Goal: Register for event/course: Register for event/course

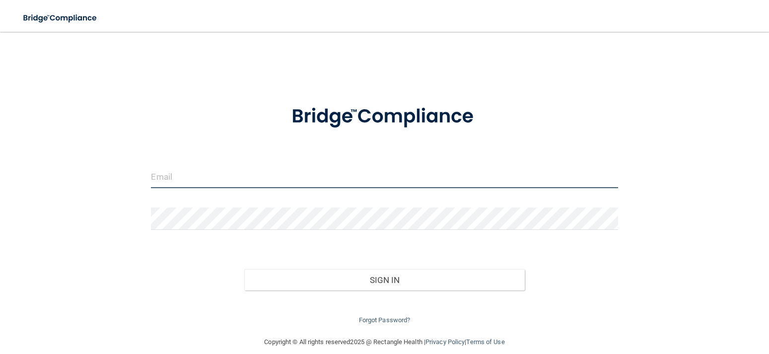
click at [303, 180] on input "email" at bounding box center [384, 177] width 467 height 22
click at [208, 171] on input "email" at bounding box center [384, 177] width 467 height 22
type input "[PERSON_NAME][EMAIL_ADDRESS][DOMAIN_NAME]"
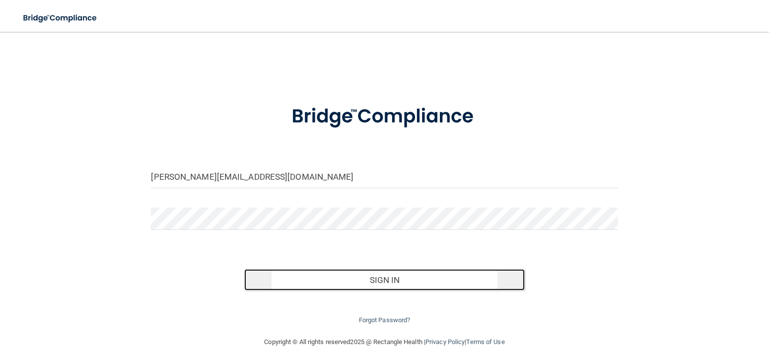
click at [382, 276] on button "Sign In" at bounding box center [384, 280] width 280 height 22
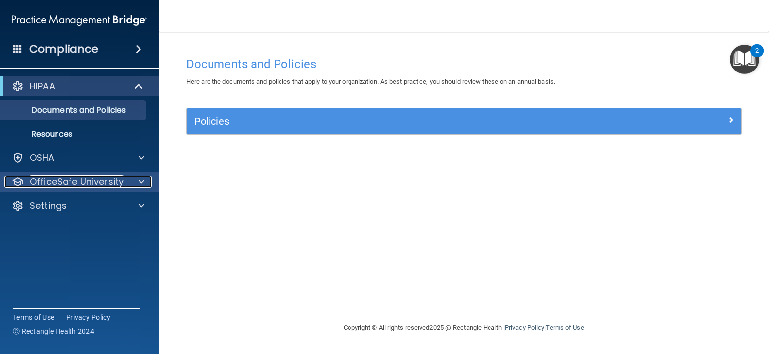
click at [68, 176] on p "OfficeSafe University" at bounding box center [77, 182] width 94 height 12
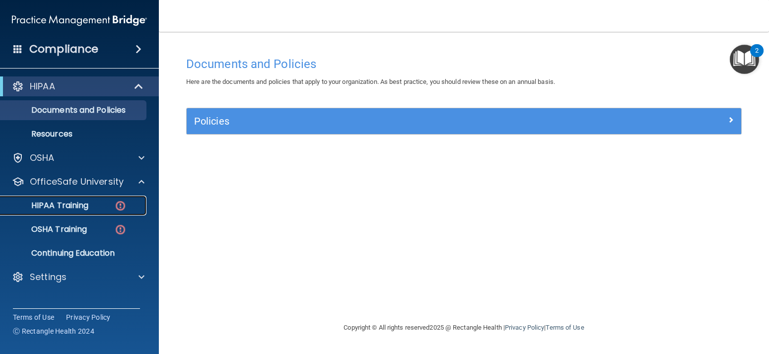
click at [78, 200] on link "HIPAA Training" at bounding box center [68, 206] width 156 height 20
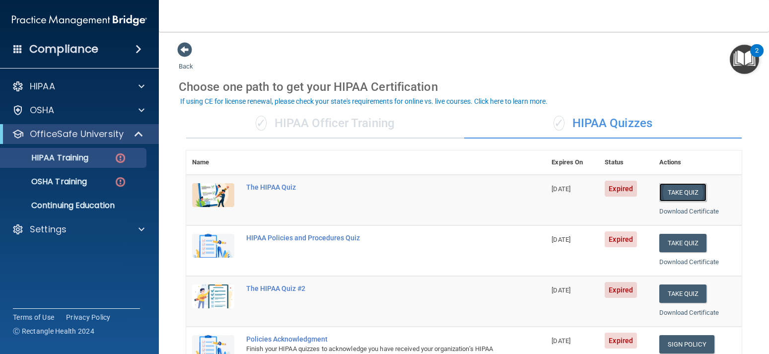
click at [688, 198] on button "Take Quiz" at bounding box center [683, 192] width 48 height 18
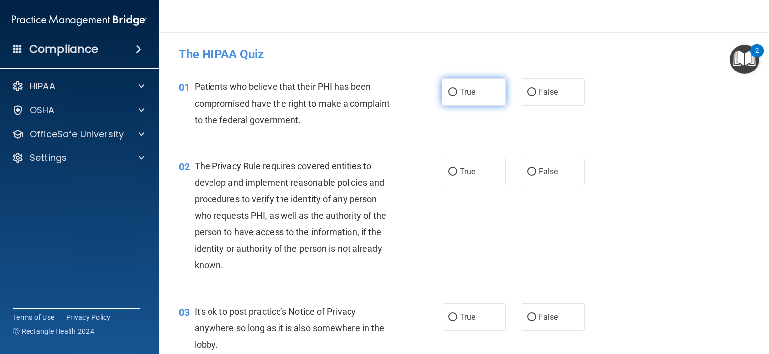
click at [462, 89] on span "True" at bounding box center [467, 91] width 15 height 9
click at [457, 89] on input "True" at bounding box center [452, 92] width 9 height 7
radio input "true"
click at [461, 169] on span "True" at bounding box center [467, 171] width 15 height 9
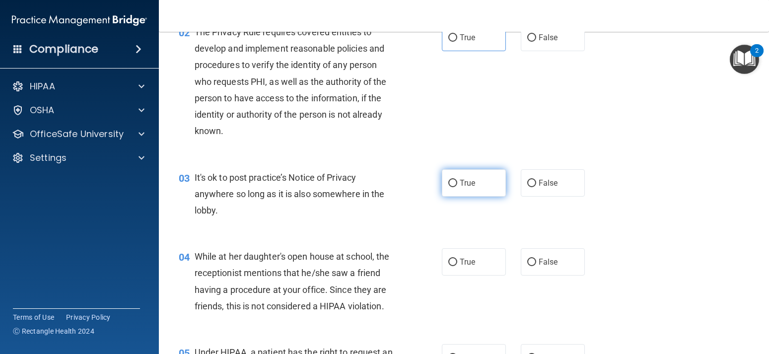
click at [464, 185] on span "True" at bounding box center [467, 182] width 15 height 9
click at [457, 185] on input "True" at bounding box center [452, 183] width 9 height 7
radio input "true"
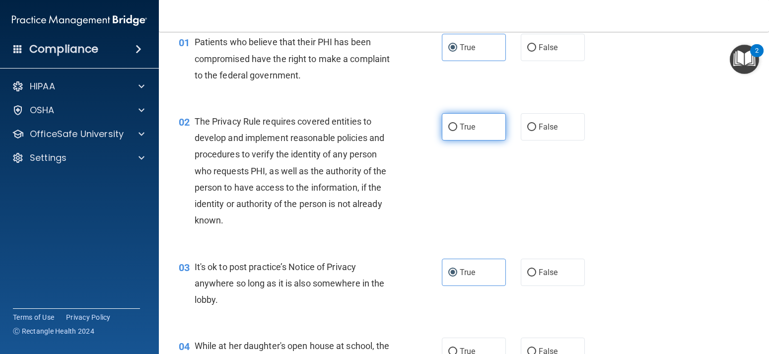
click at [480, 131] on label "True" at bounding box center [474, 126] width 64 height 27
click at [457, 131] on input "True" at bounding box center [452, 127] width 9 height 7
radio input "true"
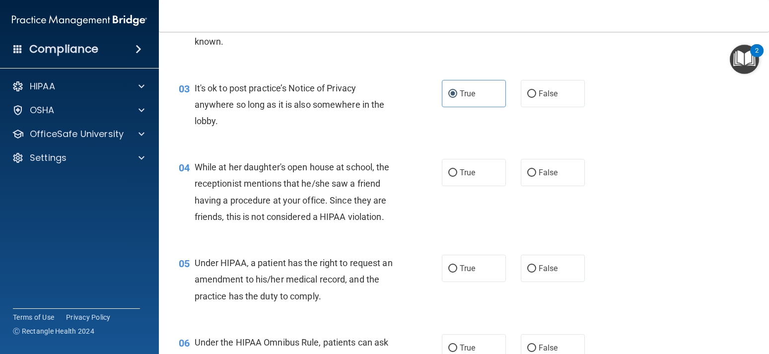
scroll to position [268, 0]
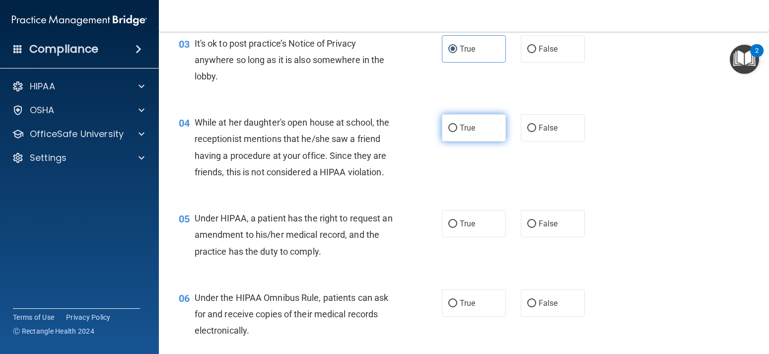
click at [478, 129] on label "True" at bounding box center [474, 127] width 64 height 27
click at [457, 129] on input "True" at bounding box center [452, 128] width 9 height 7
radio input "true"
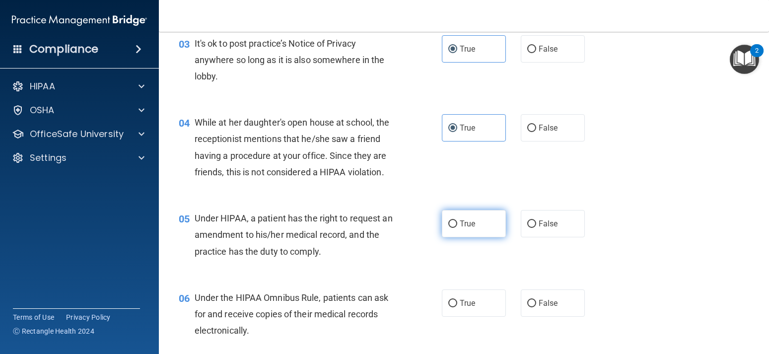
click at [462, 222] on span "True" at bounding box center [467, 223] width 15 height 9
click at [457, 222] on input "True" at bounding box center [452, 223] width 9 height 7
radio input "true"
click at [466, 298] on label "True" at bounding box center [474, 302] width 64 height 27
click at [457, 300] on input "True" at bounding box center [452, 303] width 9 height 7
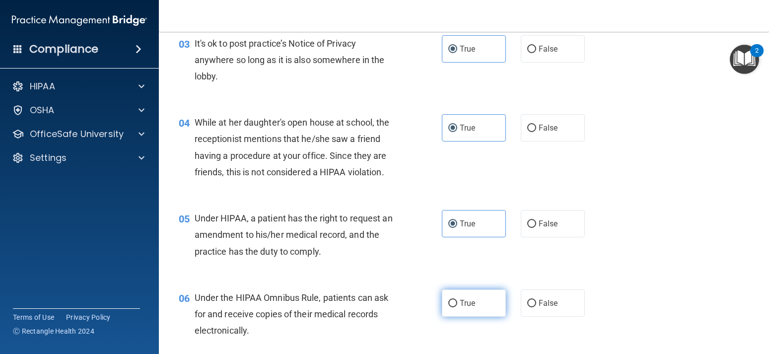
radio input "true"
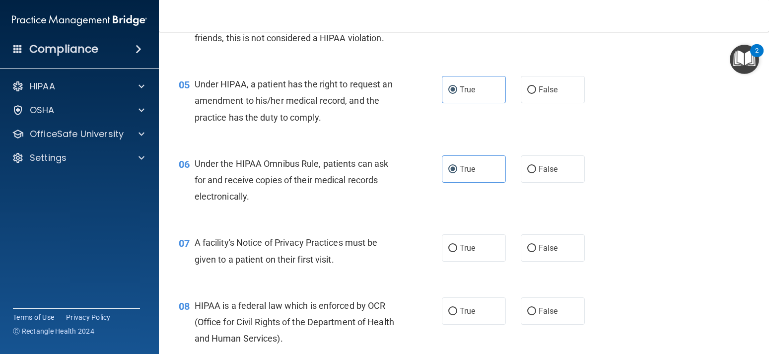
scroll to position [447, 0]
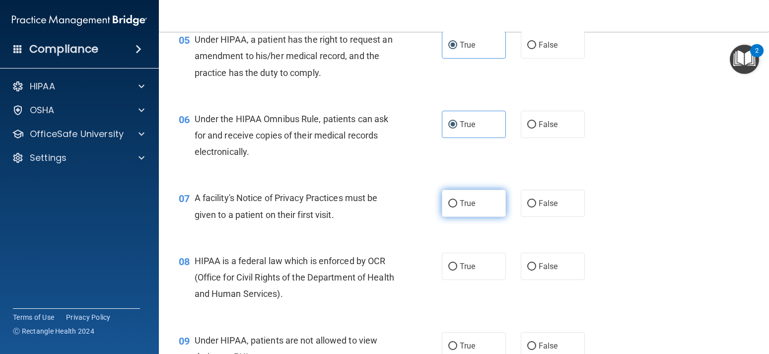
click at [465, 207] on span "True" at bounding box center [467, 203] width 15 height 9
click at [457, 207] on input "True" at bounding box center [452, 203] width 9 height 7
radio input "true"
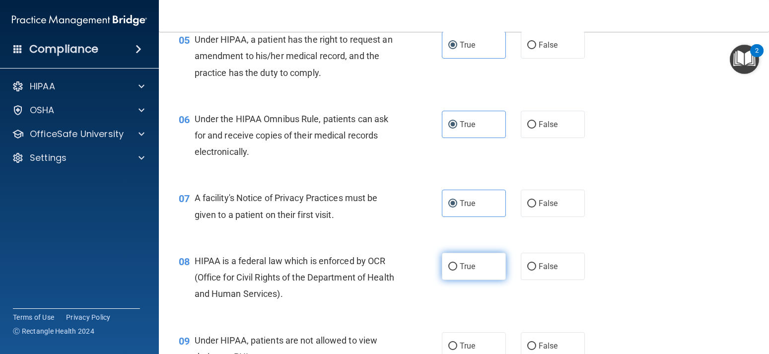
click at [462, 265] on span "True" at bounding box center [467, 266] width 15 height 9
click at [457, 265] on input "True" at bounding box center [452, 266] width 9 height 7
radio input "true"
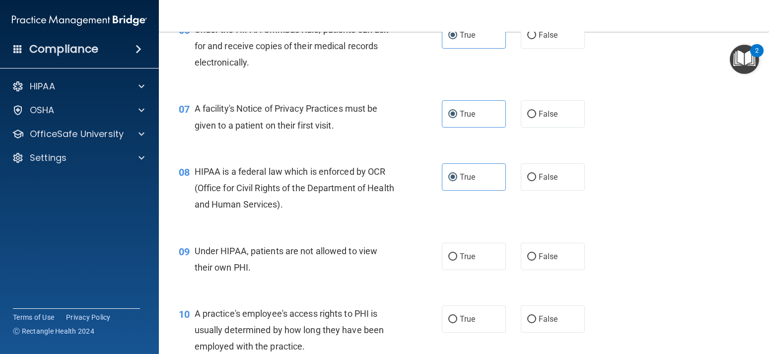
scroll to position [581, 0]
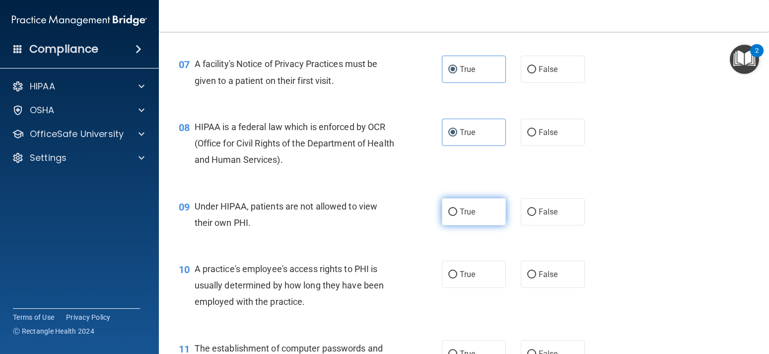
click at [472, 208] on span "True" at bounding box center [467, 211] width 15 height 9
click at [457, 208] on input "True" at bounding box center [452, 211] width 9 height 7
radio input "true"
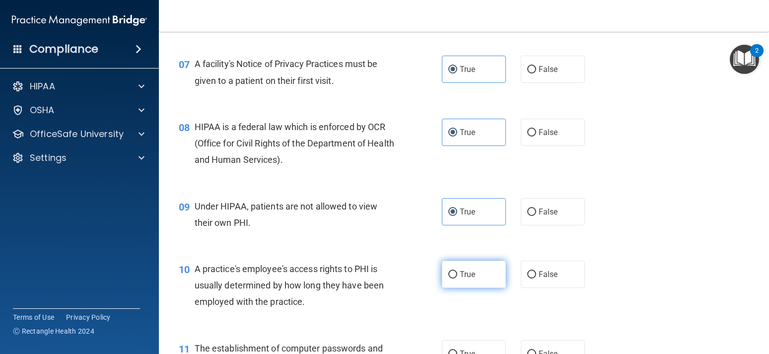
click at [477, 265] on label "True" at bounding box center [474, 274] width 64 height 27
click at [457, 271] on input "True" at bounding box center [452, 274] width 9 height 7
radio input "true"
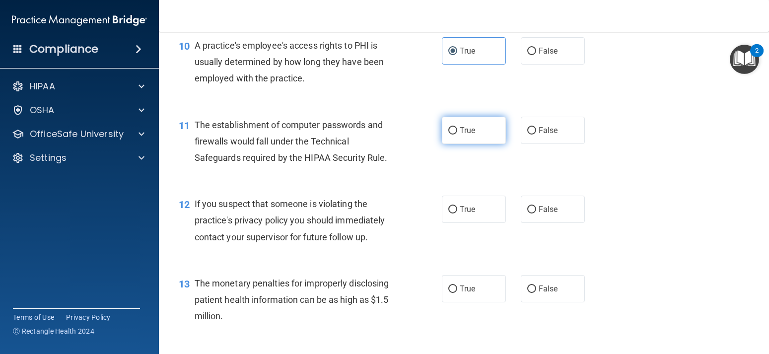
click at [480, 132] on label "True" at bounding box center [474, 130] width 64 height 27
click at [457, 132] on input "True" at bounding box center [452, 130] width 9 height 7
radio input "true"
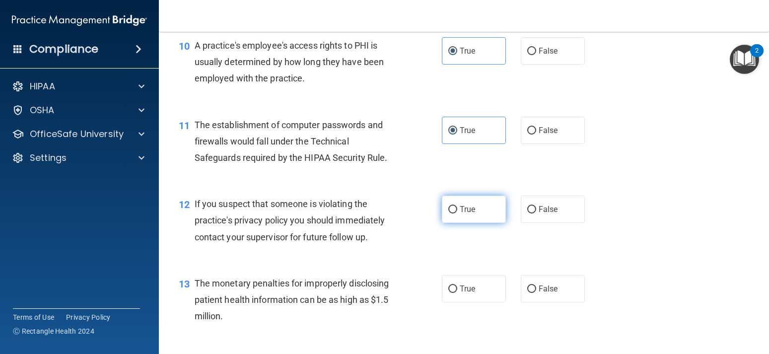
click at [474, 209] on span "True" at bounding box center [467, 208] width 15 height 9
click at [457, 209] on input "True" at bounding box center [452, 209] width 9 height 7
radio input "true"
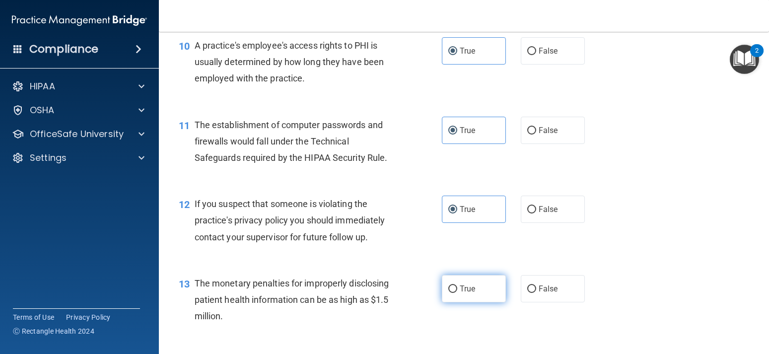
click at [456, 285] on label "True" at bounding box center [474, 288] width 64 height 27
click at [456, 285] on input "True" at bounding box center [452, 288] width 9 height 7
radio input "true"
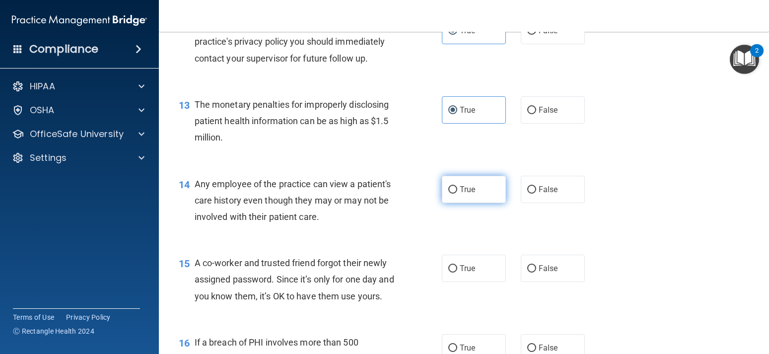
click at [470, 194] on span "True" at bounding box center [467, 189] width 15 height 9
click at [457, 194] on input "True" at bounding box center [452, 189] width 9 height 7
radio input "true"
click at [468, 279] on label "True" at bounding box center [474, 268] width 64 height 27
click at [457, 272] on input "True" at bounding box center [452, 268] width 9 height 7
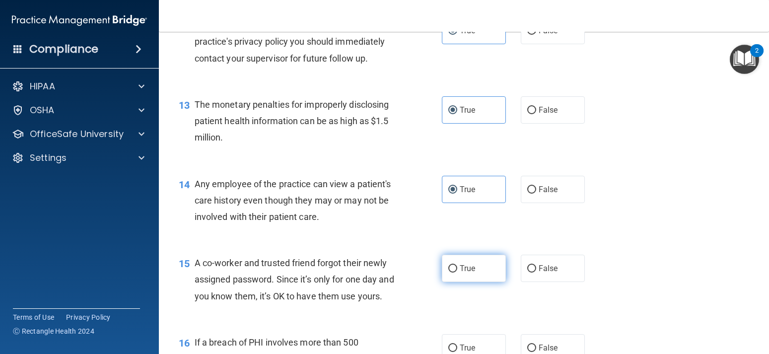
radio input "true"
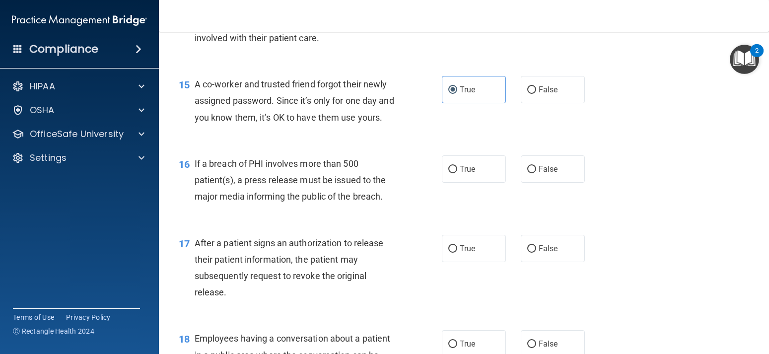
scroll to position [1206, 0]
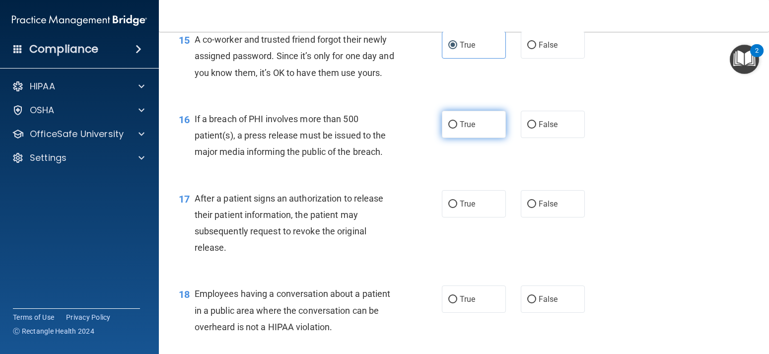
click at [466, 129] on span "True" at bounding box center [467, 124] width 15 height 9
click at [457, 129] on input "True" at bounding box center [452, 124] width 9 height 7
radio input "true"
click at [465, 209] on label "True" at bounding box center [474, 203] width 64 height 27
click at [457, 208] on input "True" at bounding box center [452, 204] width 9 height 7
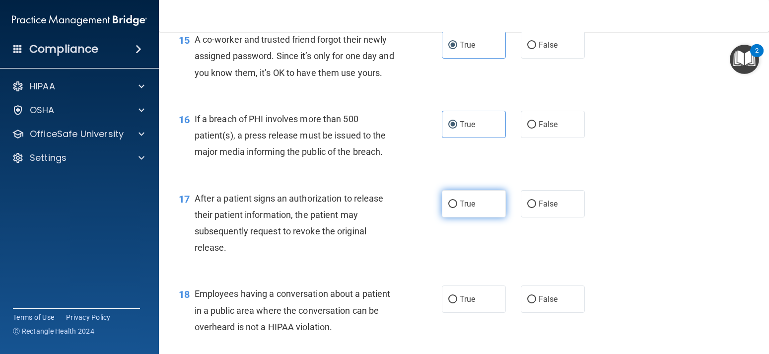
radio input "true"
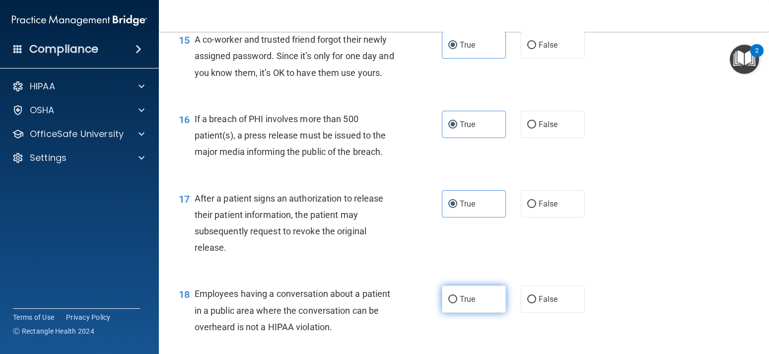
click at [451, 303] on input "True" at bounding box center [452, 299] width 9 height 7
radio input "true"
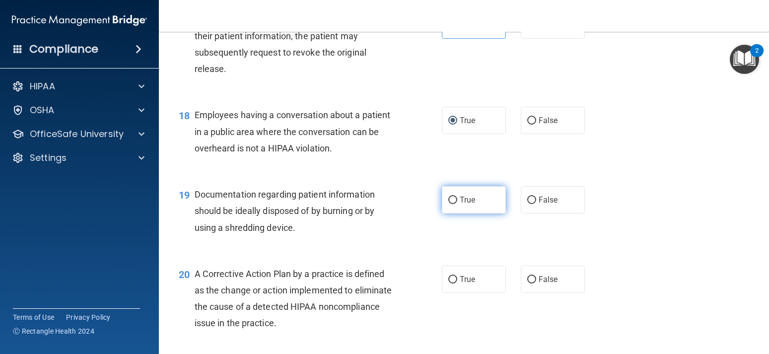
click at [457, 213] on label "True" at bounding box center [474, 199] width 64 height 27
click at [457, 204] on input "True" at bounding box center [452, 200] width 9 height 7
radio input "true"
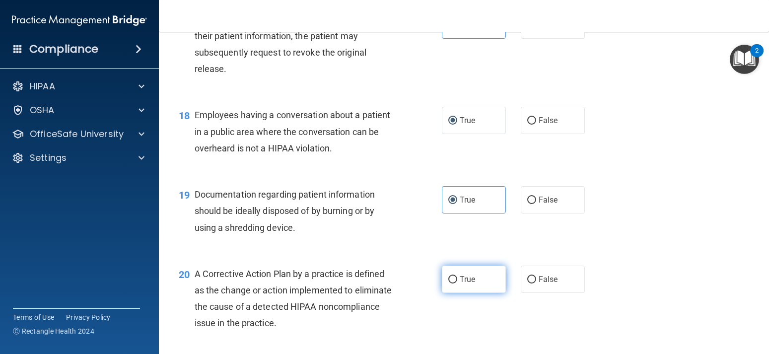
click at [452, 283] on input "True" at bounding box center [452, 279] width 9 height 7
radio input "true"
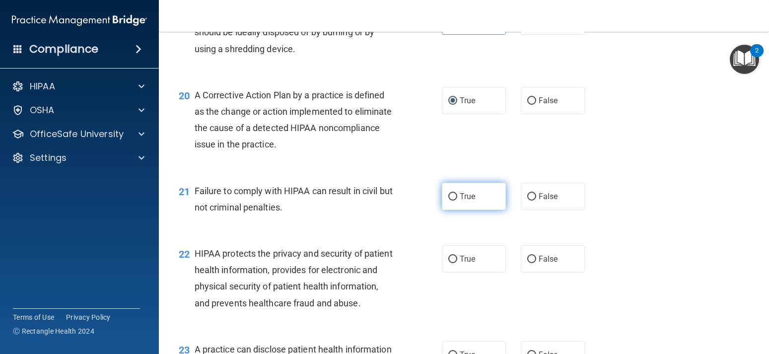
click at [464, 205] on label "True" at bounding box center [474, 196] width 64 height 27
click at [457, 201] on input "True" at bounding box center [452, 196] width 9 height 7
radio input "true"
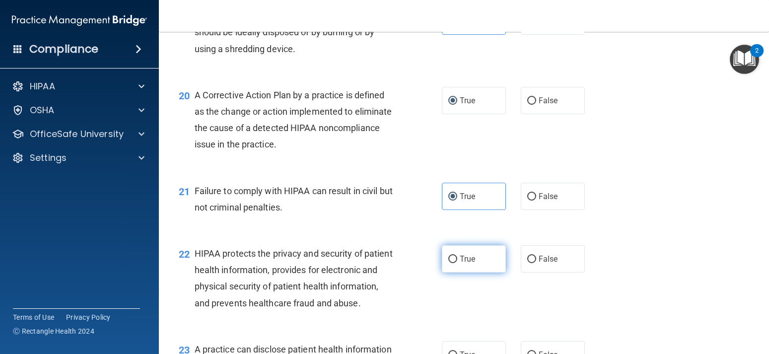
click at [470, 272] on label "True" at bounding box center [474, 258] width 64 height 27
click at [457, 263] on input "True" at bounding box center [452, 259] width 9 height 7
radio input "true"
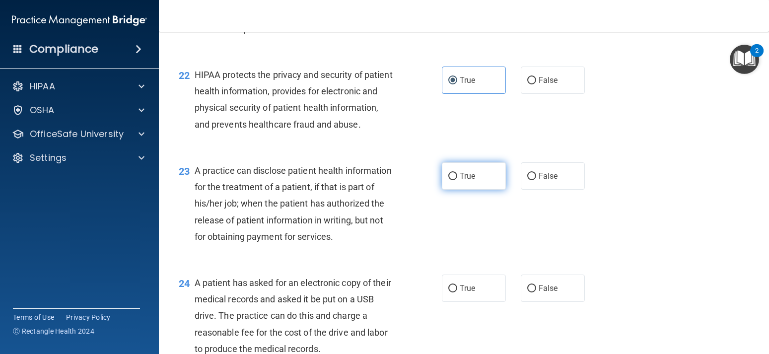
click at [455, 180] on input "True" at bounding box center [452, 176] width 9 height 7
radio input "true"
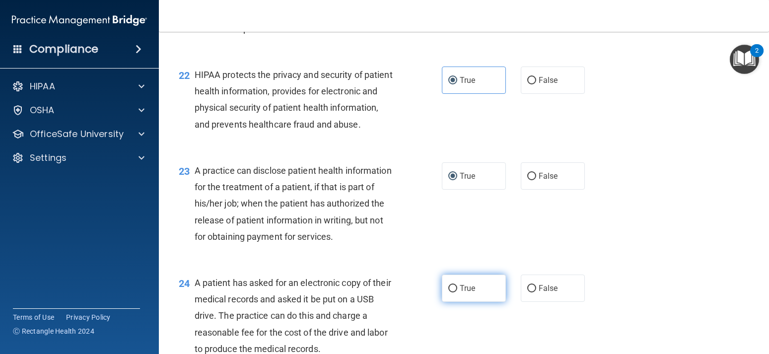
click at [467, 299] on label "True" at bounding box center [474, 287] width 64 height 27
click at [457, 292] on input "True" at bounding box center [452, 288] width 9 height 7
radio input "true"
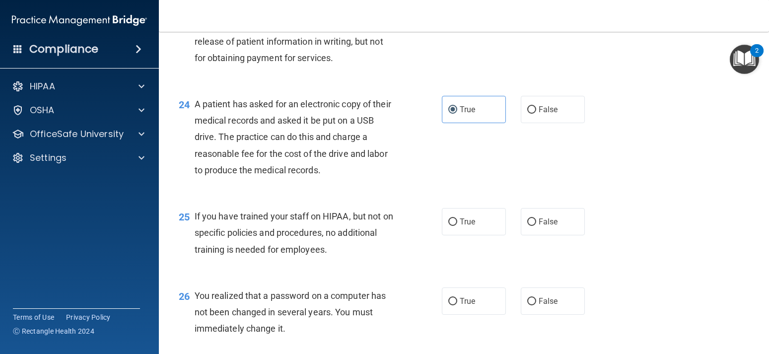
scroll to position [1966, 0]
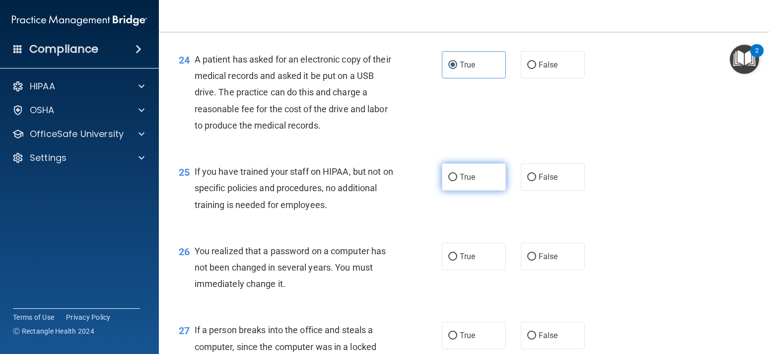
click at [455, 181] on input "True" at bounding box center [452, 177] width 9 height 7
radio input "true"
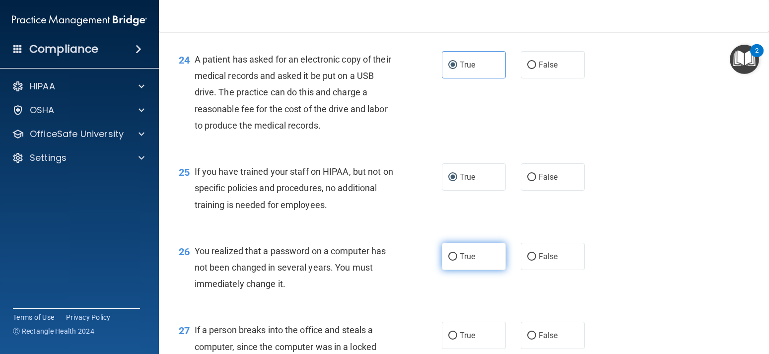
click at [457, 261] on input "True" at bounding box center [452, 256] width 9 height 7
radio input "true"
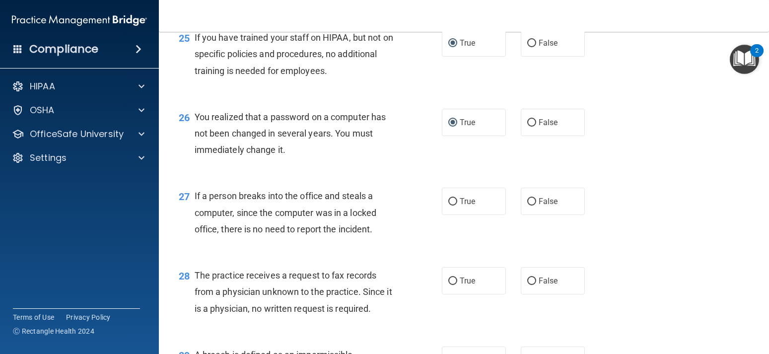
click at [473, 202] on div "27 If a person breaks into the office and steals a computer, since the computer…" at bounding box center [463, 214] width 585 height 79
click at [473, 206] on span "True" at bounding box center [467, 201] width 15 height 9
click at [457, 205] on input "True" at bounding box center [452, 201] width 9 height 7
radio input "true"
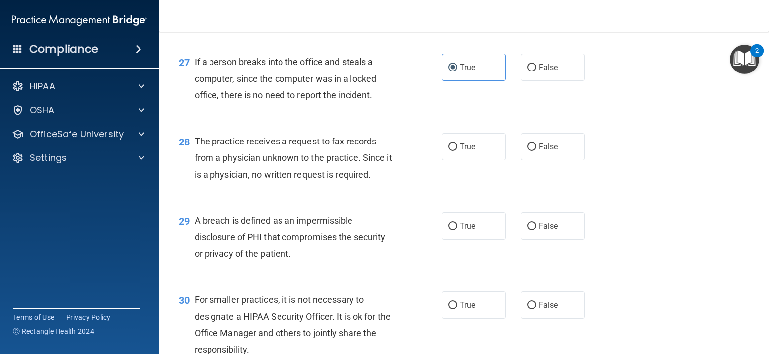
scroll to position [2278, 0]
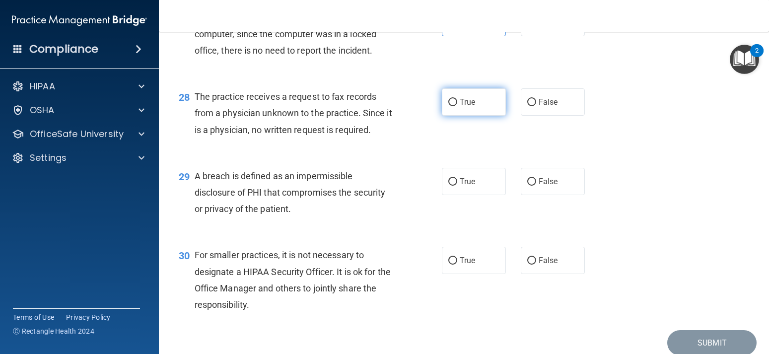
click at [468, 107] on span "True" at bounding box center [467, 101] width 15 height 9
click at [457, 106] on input "True" at bounding box center [452, 102] width 9 height 7
radio input "true"
click at [462, 191] on label "True" at bounding box center [474, 181] width 64 height 27
click at [457, 186] on input "True" at bounding box center [452, 181] width 9 height 7
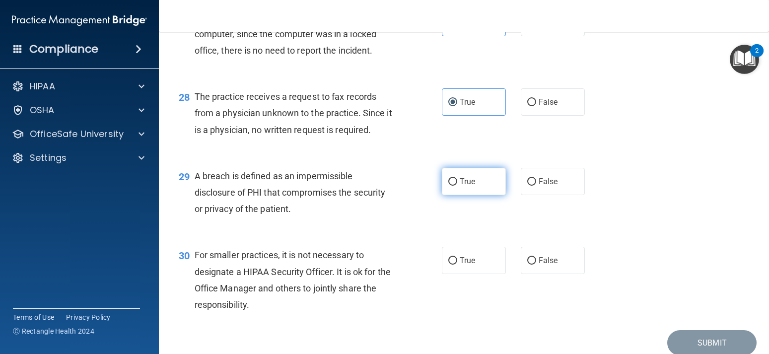
radio input "true"
click at [461, 265] on span "True" at bounding box center [467, 260] width 15 height 9
click at [457, 265] on input "True" at bounding box center [452, 260] width 9 height 7
radio input "true"
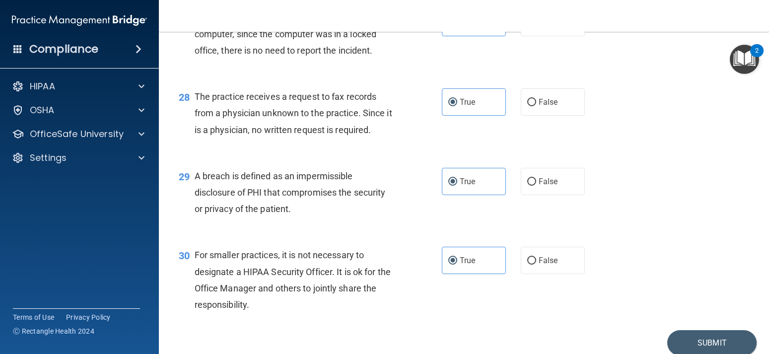
scroll to position [2337, 0]
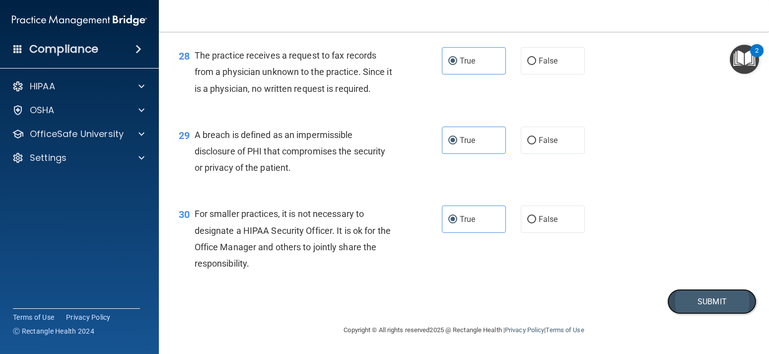
click at [699, 291] on button "Submit" at bounding box center [711, 301] width 89 height 25
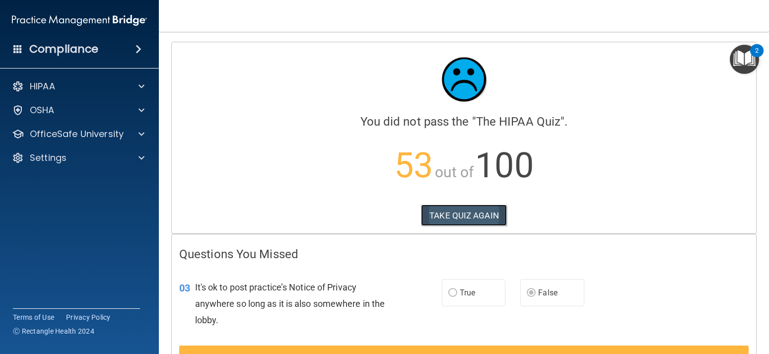
click at [498, 211] on button "TAKE QUIZ AGAIN" at bounding box center [464, 215] width 86 height 22
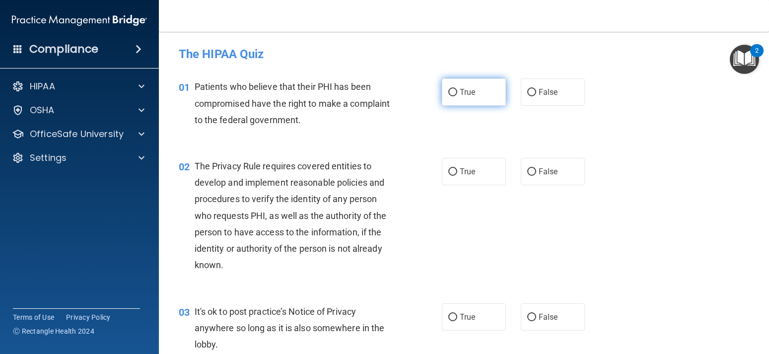
click at [479, 94] on label "True" at bounding box center [474, 91] width 64 height 27
click at [457, 94] on input "True" at bounding box center [452, 92] width 9 height 7
radio input "true"
click at [467, 165] on label "True" at bounding box center [474, 171] width 64 height 27
click at [457, 168] on input "True" at bounding box center [452, 171] width 9 height 7
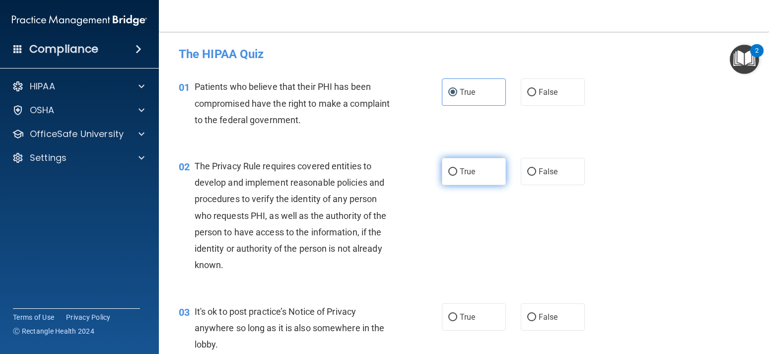
radio input "true"
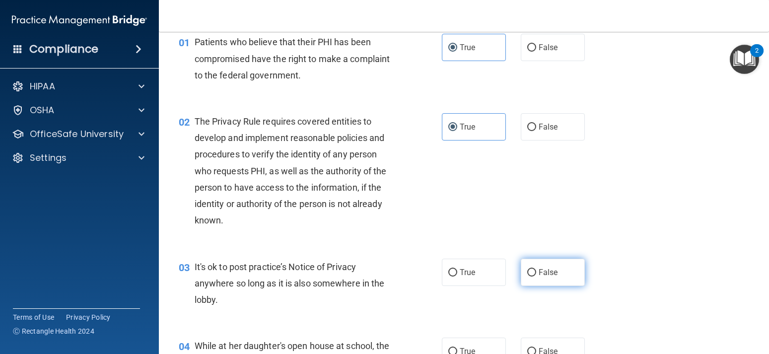
click at [539, 269] on span "False" at bounding box center [548, 272] width 19 height 9
click at [536, 269] on input "False" at bounding box center [531, 272] width 9 height 7
radio input "true"
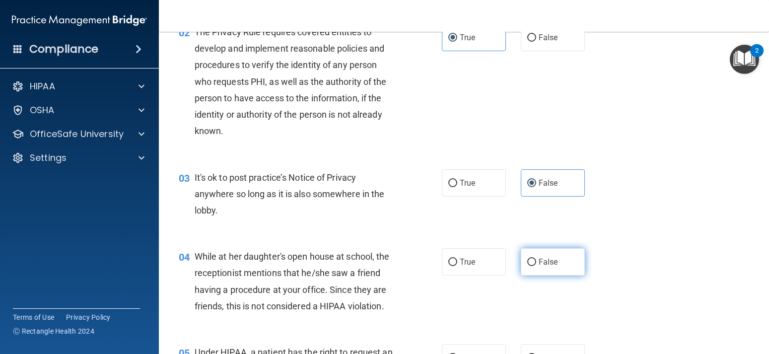
click at [541, 259] on span "False" at bounding box center [548, 261] width 19 height 9
click at [536, 259] on input "False" at bounding box center [531, 262] width 9 height 7
radio input "true"
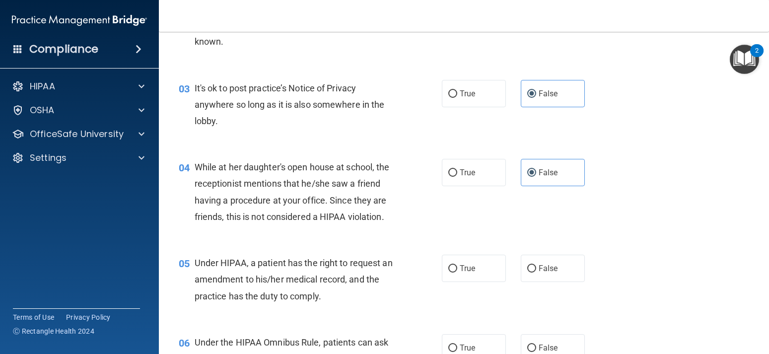
click at [544, 251] on div "05 Under HIPAA, a patient has the right to request an amendment to his/her medi…" at bounding box center [463, 281] width 585 height 79
click at [541, 261] on label "False" at bounding box center [553, 268] width 64 height 27
click at [536, 265] on input "False" at bounding box center [531, 268] width 9 height 7
radio input "true"
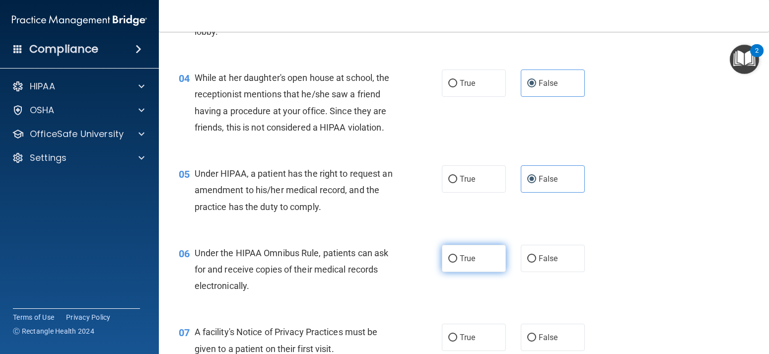
click at [472, 253] on label "True" at bounding box center [474, 258] width 64 height 27
click at [457, 255] on input "True" at bounding box center [452, 258] width 9 height 7
radio input "true"
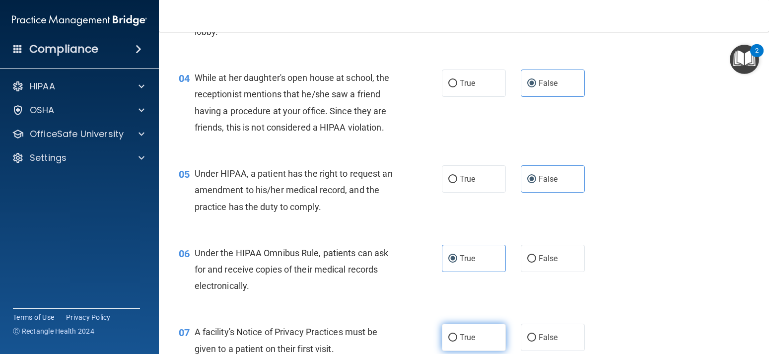
click at [450, 342] on label "True" at bounding box center [474, 337] width 64 height 27
click at [450, 341] on input "True" at bounding box center [452, 337] width 9 height 7
radio input "true"
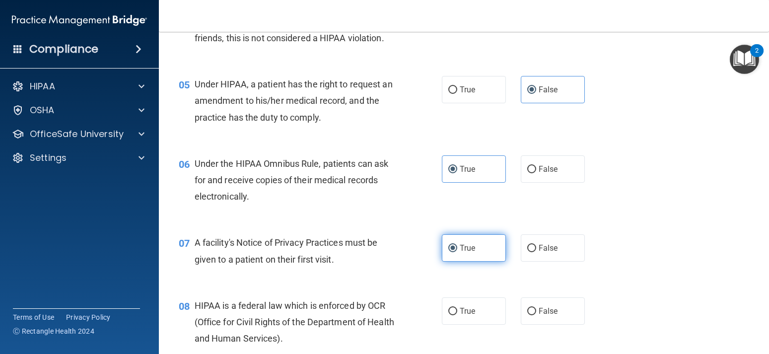
scroll to position [447, 0]
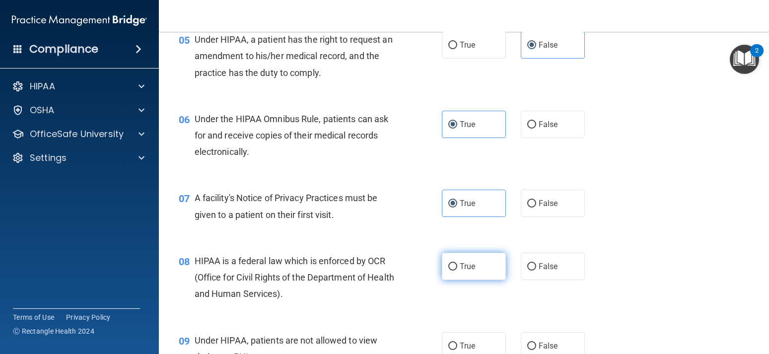
click at [461, 267] on span "True" at bounding box center [467, 266] width 15 height 9
click at [457, 267] on input "True" at bounding box center [452, 266] width 9 height 7
radio input "true"
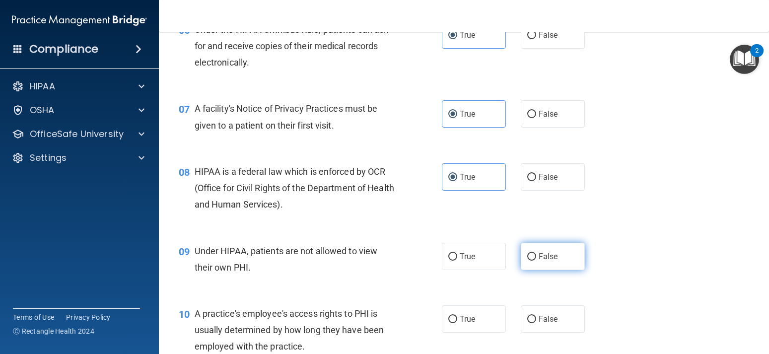
click at [535, 264] on label "False" at bounding box center [553, 256] width 64 height 27
click at [535, 261] on input "False" at bounding box center [531, 256] width 9 height 7
radio input "true"
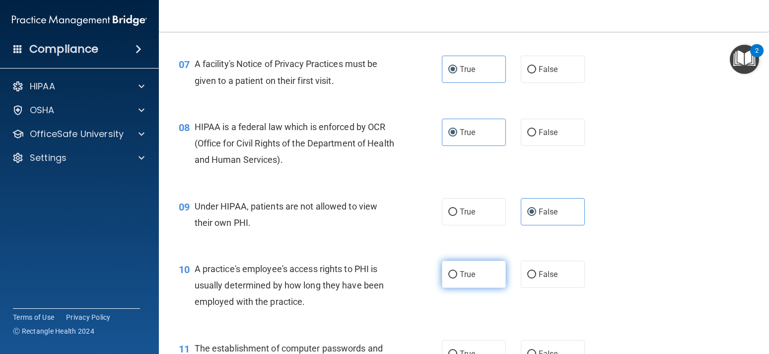
click at [470, 271] on span "True" at bounding box center [467, 274] width 15 height 9
click at [457, 271] on input "True" at bounding box center [452, 274] width 9 height 7
radio input "true"
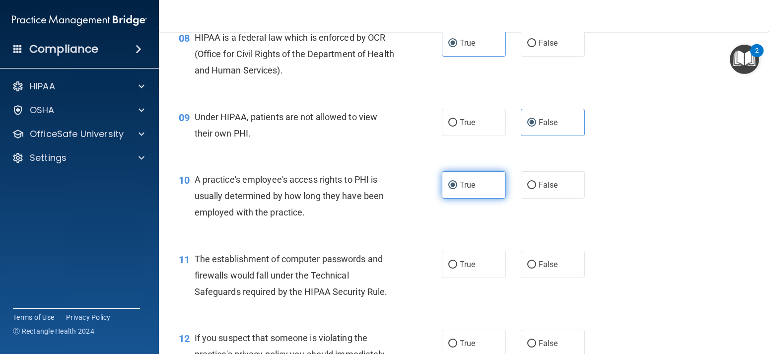
scroll to position [715, 0]
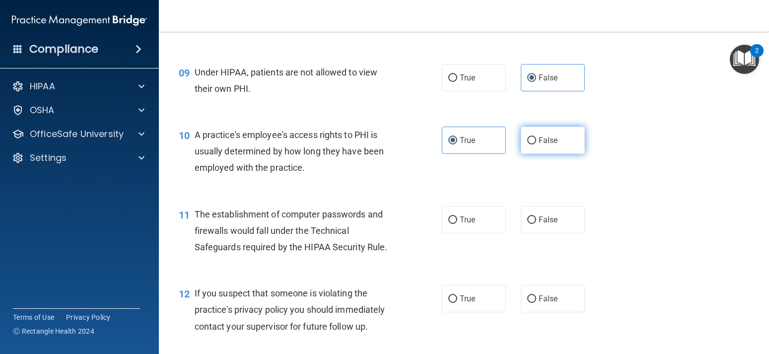
click at [528, 139] on input "False" at bounding box center [531, 140] width 9 height 7
radio input "true"
radio input "false"
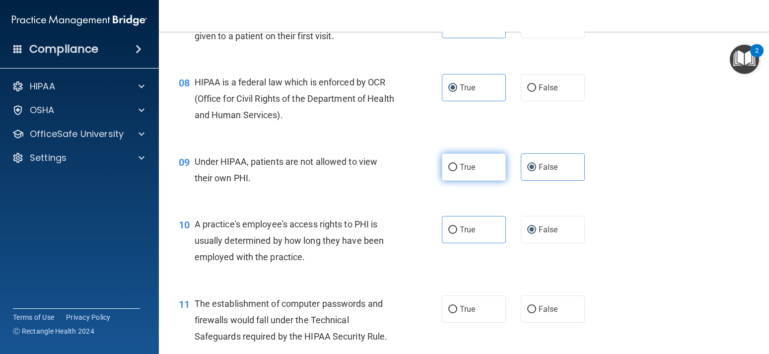
click at [456, 162] on label "True" at bounding box center [474, 166] width 64 height 27
click at [456, 164] on input "True" at bounding box center [452, 167] width 9 height 7
radio input "true"
click at [522, 164] on label "False" at bounding box center [553, 166] width 64 height 27
click at [527, 164] on input "False" at bounding box center [531, 167] width 9 height 7
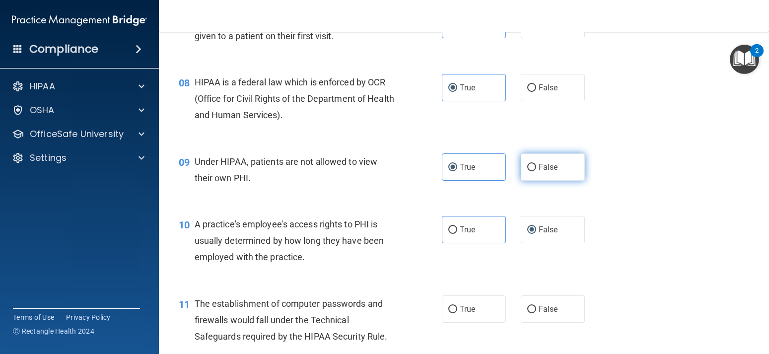
radio input "true"
radio input "false"
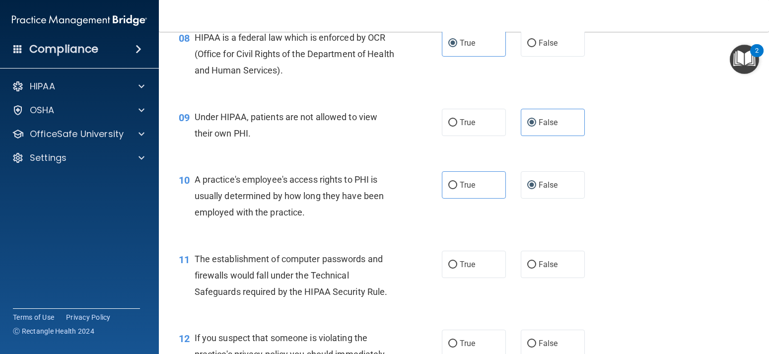
scroll to position [715, 0]
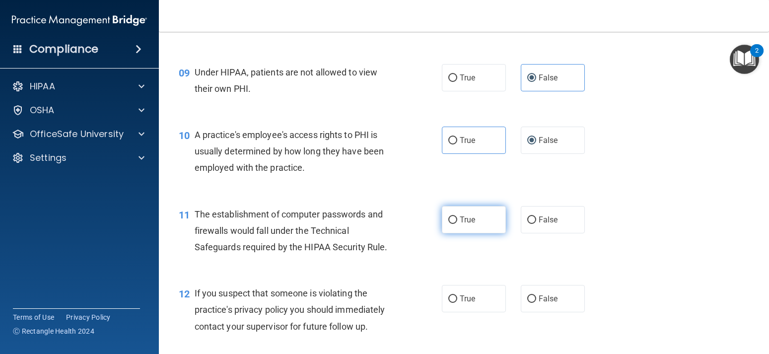
click at [474, 227] on label "True" at bounding box center [474, 219] width 64 height 27
click at [457, 224] on input "True" at bounding box center [452, 219] width 9 height 7
radio input "true"
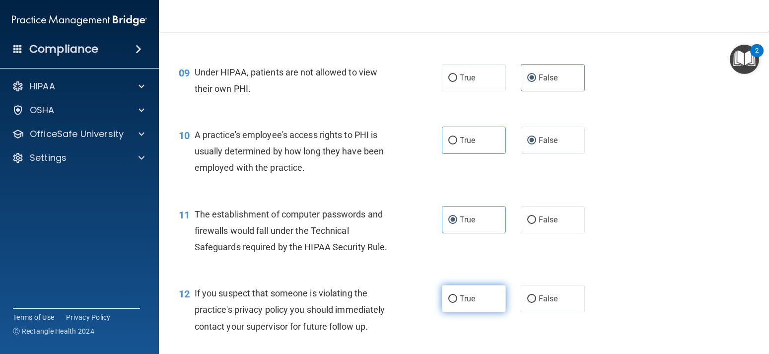
click at [457, 290] on label "True" at bounding box center [474, 298] width 64 height 27
click at [457, 295] on input "True" at bounding box center [452, 298] width 9 height 7
radio input "true"
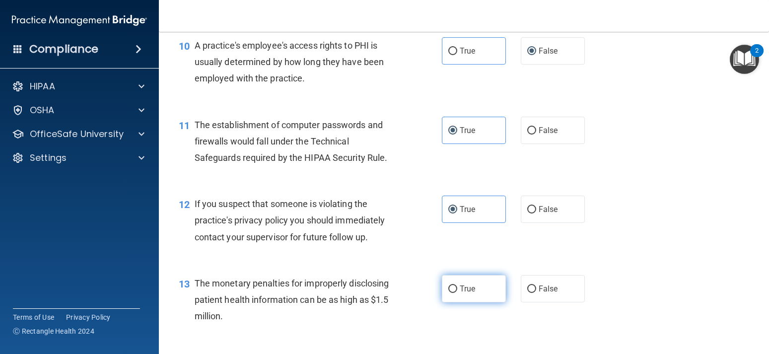
click at [459, 287] on label "True" at bounding box center [474, 288] width 64 height 27
click at [457, 287] on input "True" at bounding box center [452, 288] width 9 height 7
radio input "true"
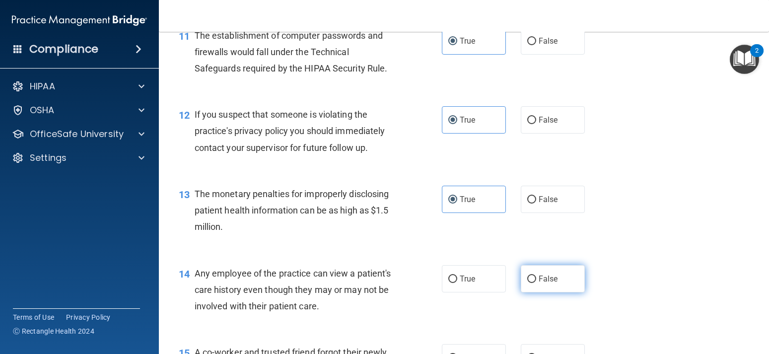
click at [525, 277] on label "False" at bounding box center [553, 278] width 64 height 27
click at [527, 277] on input "False" at bounding box center [531, 278] width 9 height 7
radio input "true"
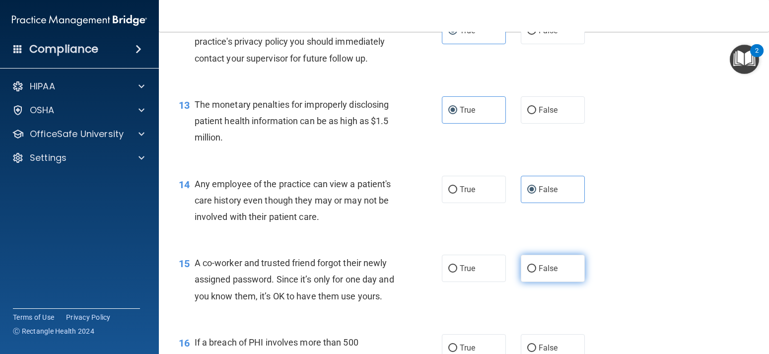
click at [530, 272] on input "False" at bounding box center [531, 268] width 9 height 7
radio input "true"
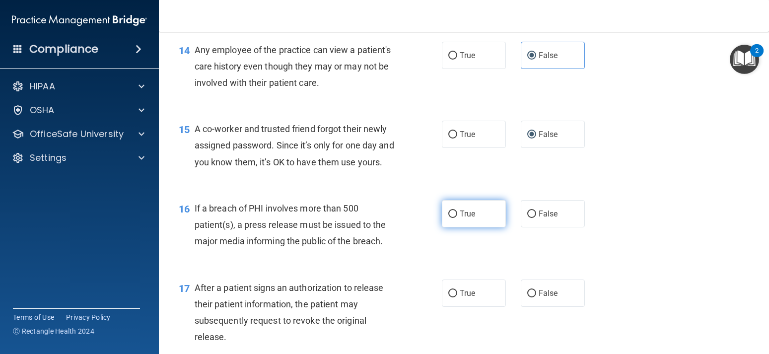
click at [470, 218] on span "True" at bounding box center [467, 213] width 15 height 9
click at [457, 218] on input "True" at bounding box center [452, 213] width 9 height 7
radio input "true"
click at [461, 299] on label "True" at bounding box center [474, 292] width 64 height 27
click at [457, 297] on input "True" at bounding box center [452, 293] width 9 height 7
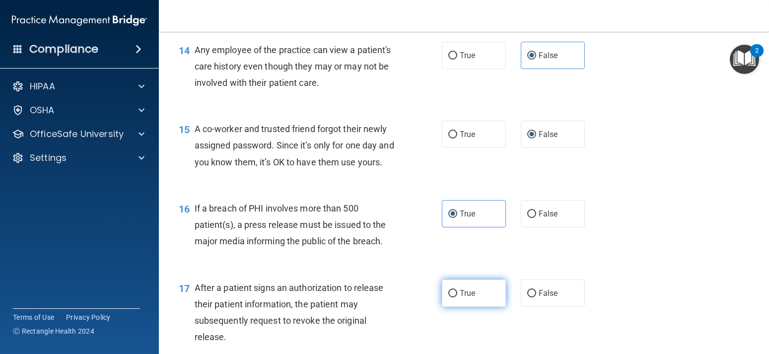
radio input "true"
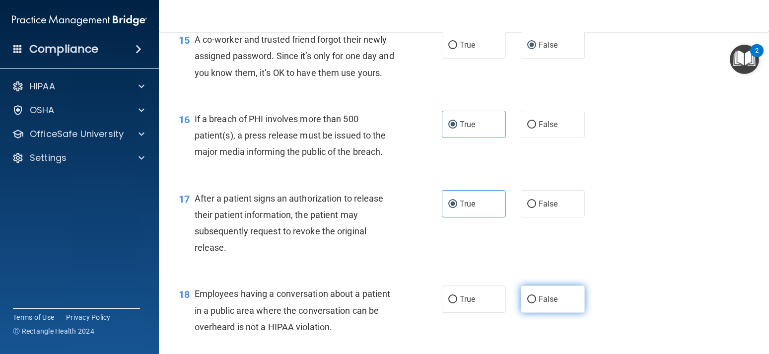
click at [540, 304] on span "False" at bounding box center [548, 298] width 19 height 9
click at [536, 303] on input "False" at bounding box center [531, 299] width 9 height 7
radio input "true"
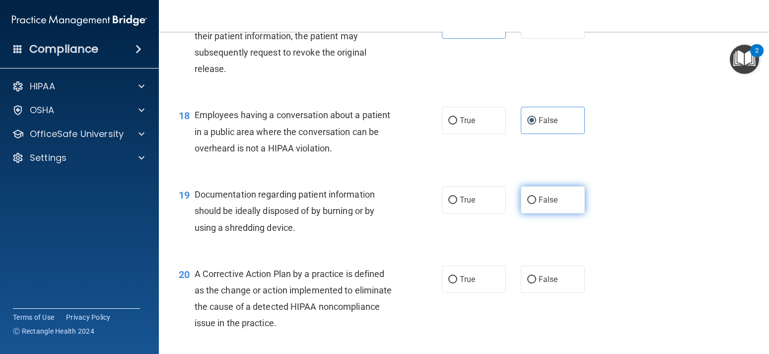
scroll to position [1474, 0]
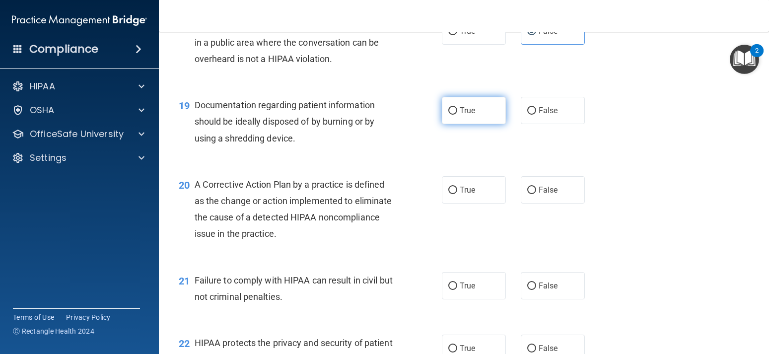
click at [473, 124] on label "True" at bounding box center [474, 110] width 64 height 27
click at [457, 115] on input "True" at bounding box center [452, 110] width 9 height 7
radio input "true"
click at [466, 198] on label "True" at bounding box center [474, 189] width 64 height 27
click at [457, 194] on input "True" at bounding box center [452, 190] width 9 height 7
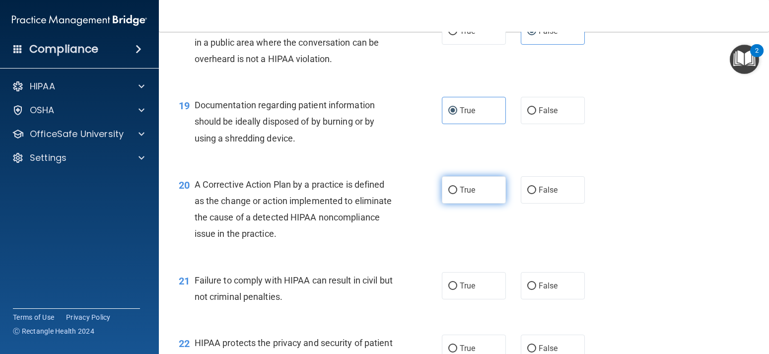
radio input "true"
drag, startPoint x: 531, startPoint y: 298, endPoint x: 534, endPoint y: 293, distance: 5.8
click at [533, 290] on input "False" at bounding box center [531, 285] width 9 height 7
radio input "true"
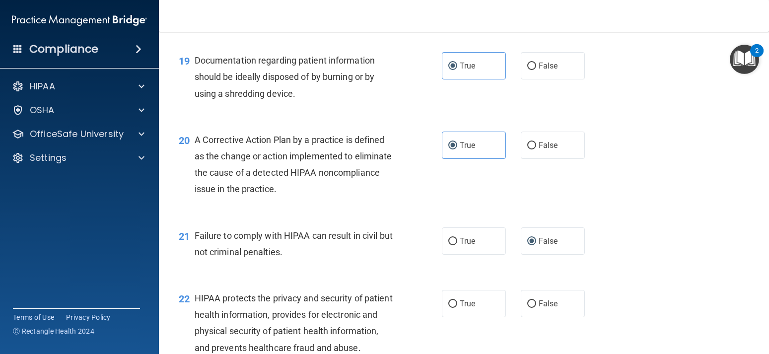
scroll to position [1564, 0]
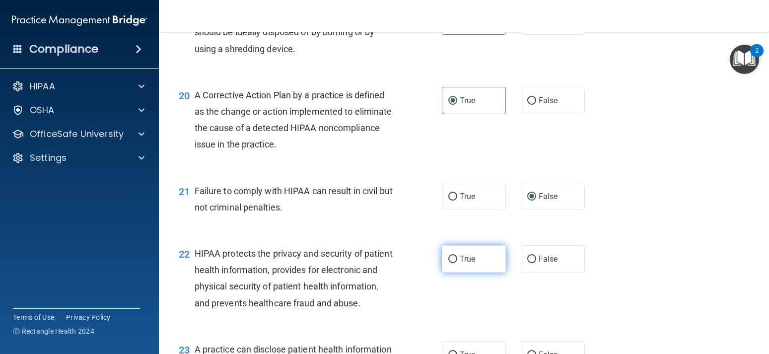
click at [474, 264] on span "True" at bounding box center [467, 258] width 15 height 9
click at [457, 263] on input "True" at bounding box center [452, 259] width 9 height 7
radio input "true"
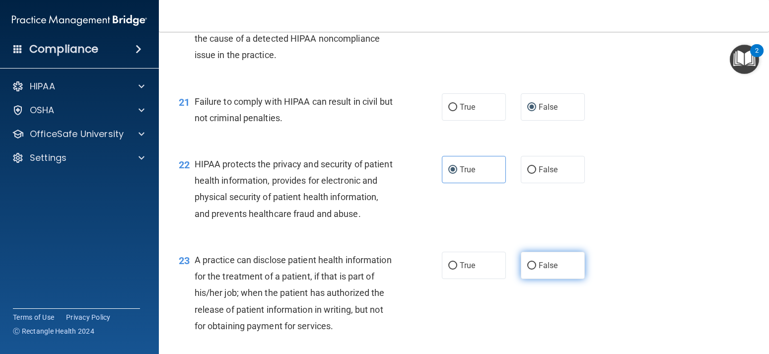
click at [534, 270] on input "False" at bounding box center [531, 265] width 9 height 7
radio input "true"
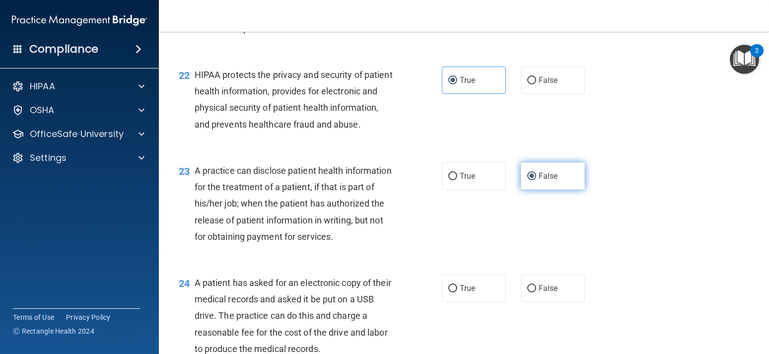
scroll to position [1787, 0]
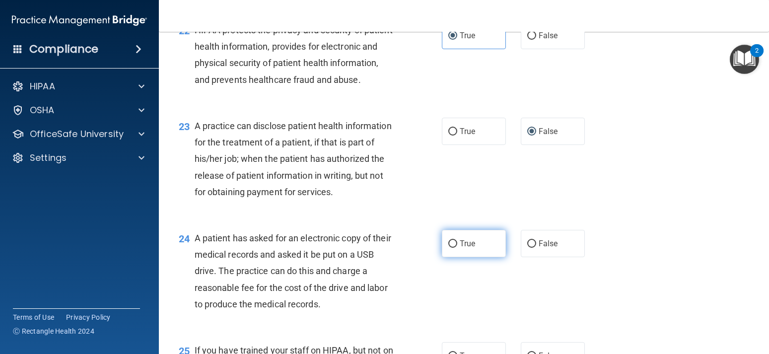
click at [459, 257] on label "True" at bounding box center [474, 243] width 64 height 27
click at [457, 248] on input "True" at bounding box center [452, 243] width 9 height 7
radio input "true"
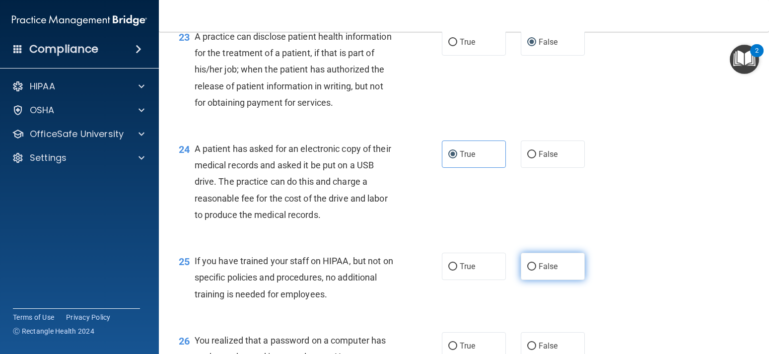
click at [537, 280] on label "False" at bounding box center [553, 266] width 64 height 27
click at [536, 271] on input "False" at bounding box center [531, 266] width 9 height 7
radio input "true"
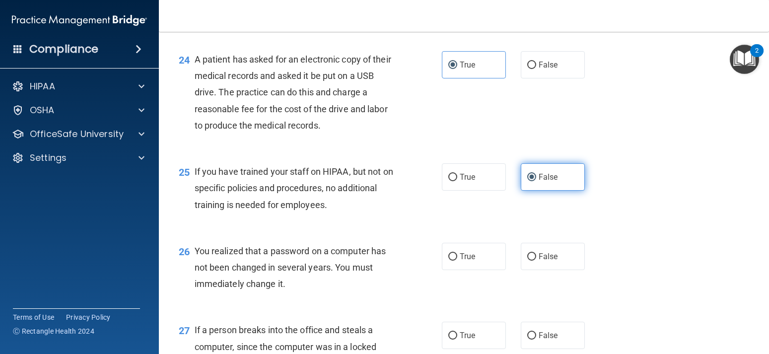
scroll to position [2010, 0]
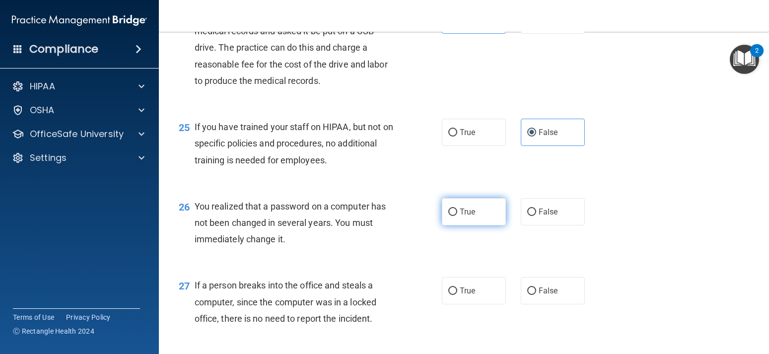
click at [466, 225] on label "True" at bounding box center [474, 211] width 64 height 27
click at [457, 216] on input "True" at bounding box center [452, 211] width 9 height 7
radio input "true"
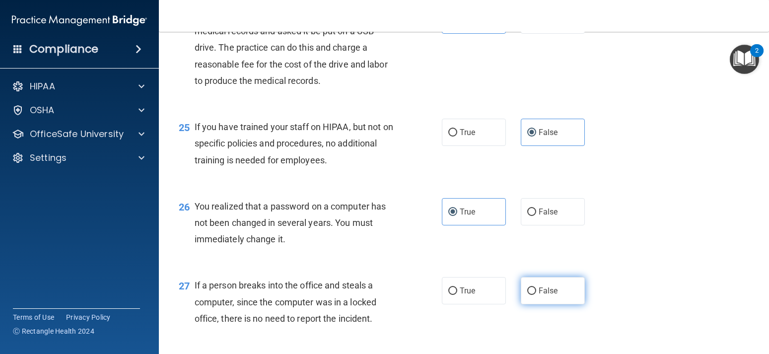
click at [524, 304] on label "False" at bounding box center [553, 290] width 64 height 27
click at [527, 295] on input "False" at bounding box center [531, 290] width 9 height 7
radio input "true"
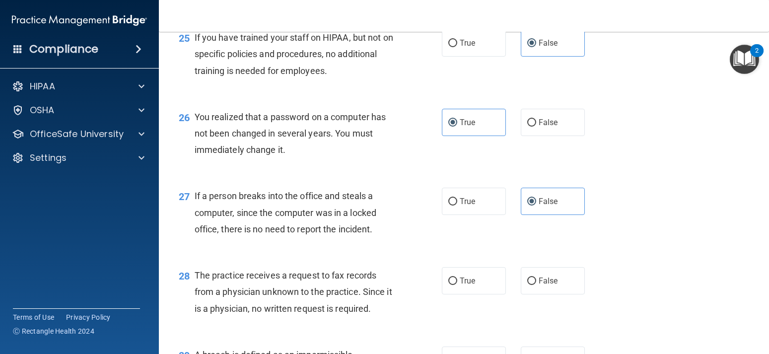
scroll to position [2144, 0]
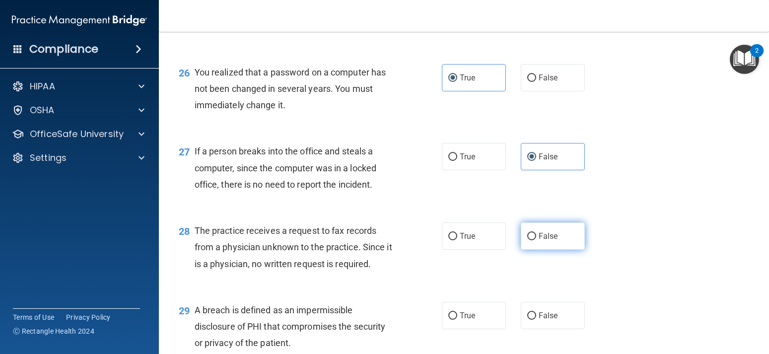
click at [531, 250] on label "False" at bounding box center [553, 235] width 64 height 27
click at [531, 240] on input "False" at bounding box center [531, 236] width 9 height 7
radio input "true"
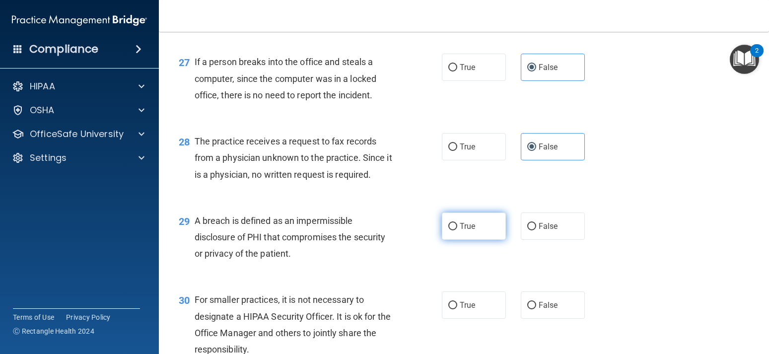
click at [476, 240] on label "True" at bounding box center [474, 225] width 64 height 27
click at [457, 230] on input "True" at bounding box center [452, 226] width 9 height 7
radio input "true"
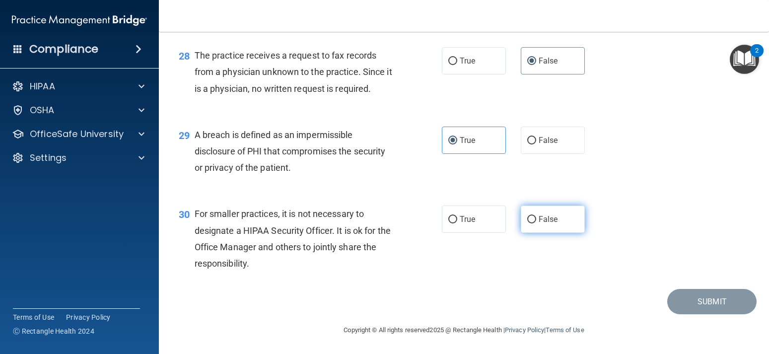
click at [529, 233] on label "False" at bounding box center [553, 218] width 64 height 27
click at [529, 223] on input "False" at bounding box center [531, 219] width 9 height 7
radio input "true"
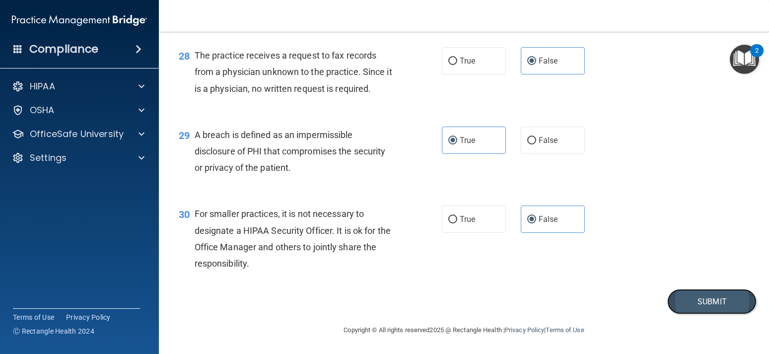
click at [672, 309] on button "Submit" at bounding box center [711, 301] width 89 height 25
click at [708, 313] on button "Submit" at bounding box center [711, 301] width 89 height 25
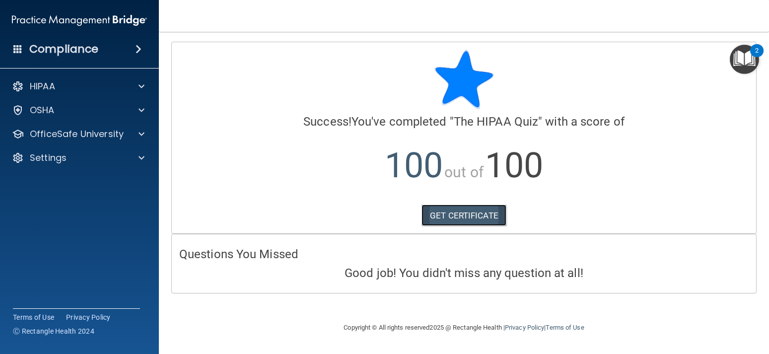
click at [476, 215] on link "GET CERTIFICATE" at bounding box center [463, 215] width 85 height 22
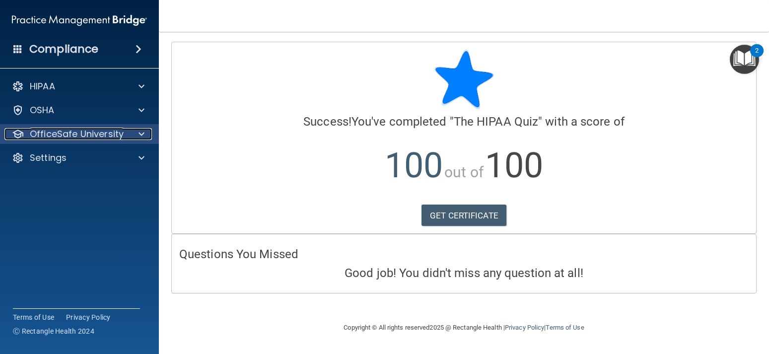
click at [125, 137] on div "OfficeSafe University" at bounding box center [65, 134] width 123 height 12
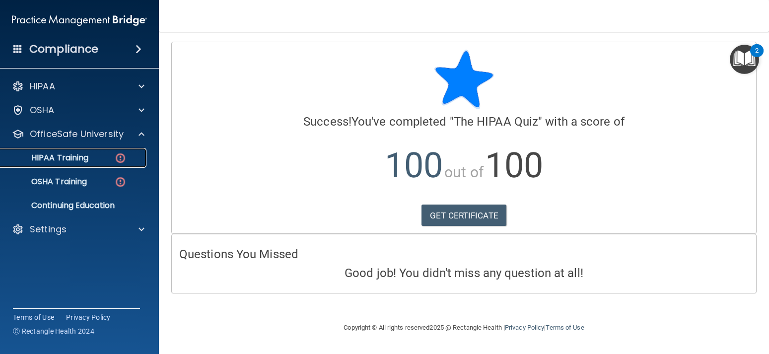
click at [104, 159] on div "HIPAA Training" at bounding box center [74, 158] width 136 height 10
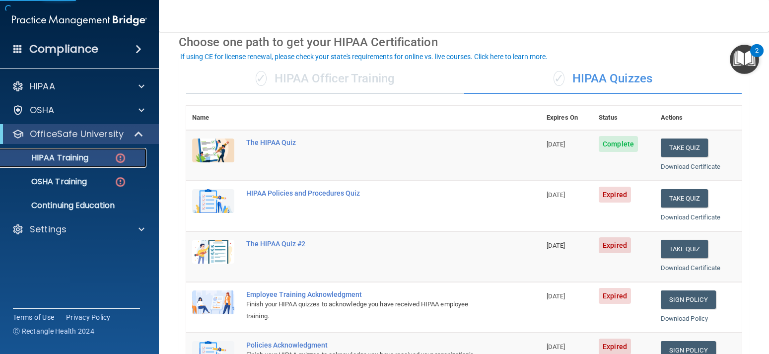
scroll to position [89, 0]
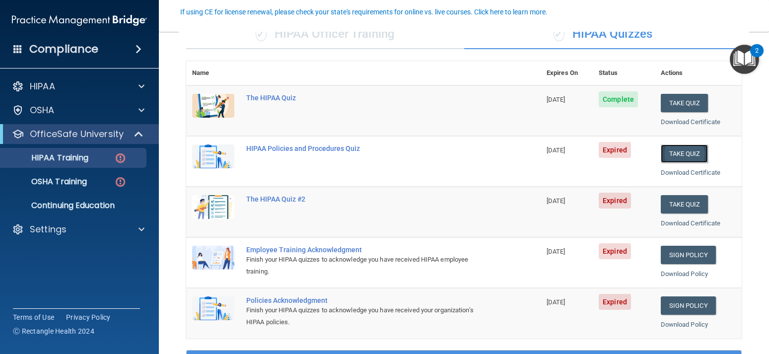
click at [680, 157] on button "Take Quiz" at bounding box center [685, 153] width 48 height 18
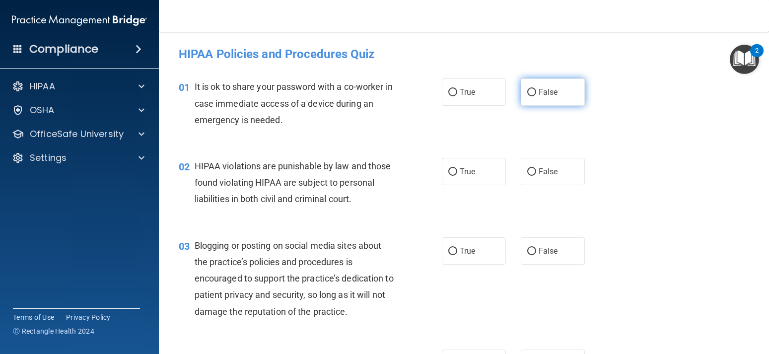
click at [535, 92] on input "False" at bounding box center [531, 92] width 9 height 7
radio input "true"
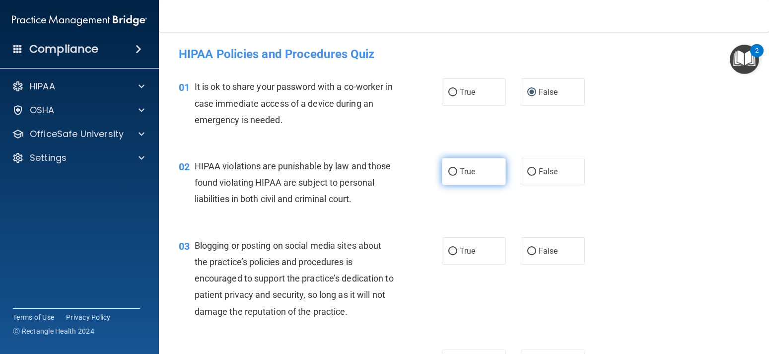
click at [446, 160] on label "True" at bounding box center [474, 171] width 64 height 27
click at [448, 168] on input "True" at bounding box center [452, 171] width 9 height 7
radio input "true"
click at [541, 256] on label "False" at bounding box center [553, 250] width 64 height 27
click at [536, 255] on input "False" at bounding box center [531, 251] width 9 height 7
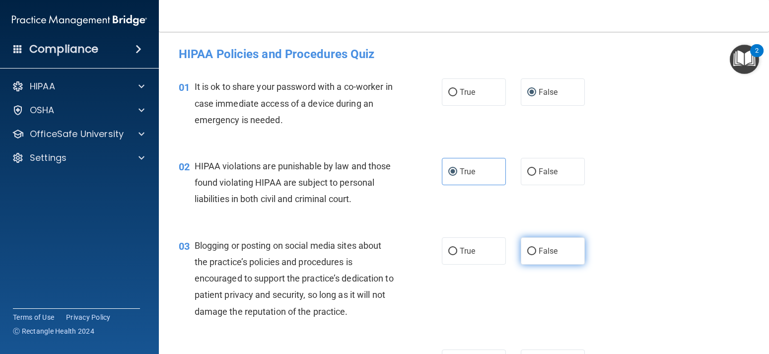
radio input "true"
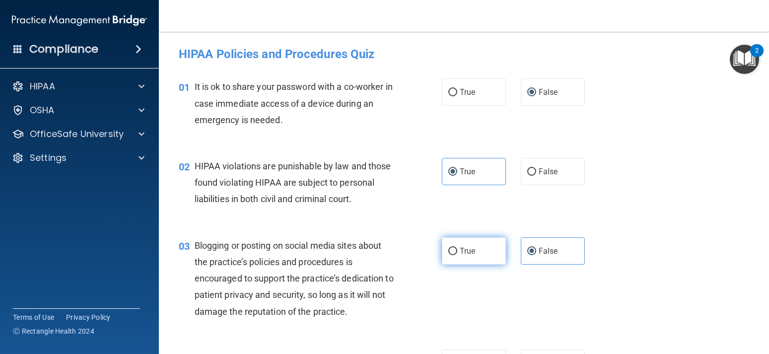
scroll to position [89, 0]
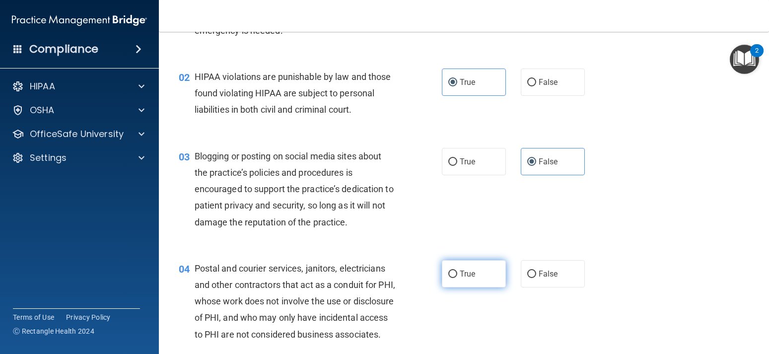
click at [460, 276] on span "True" at bounding box center [467, 273] width 15 height 9
click at [457, 276] on input "True" at bounding box center [452, 274] width 9 height 7
radio input "true"
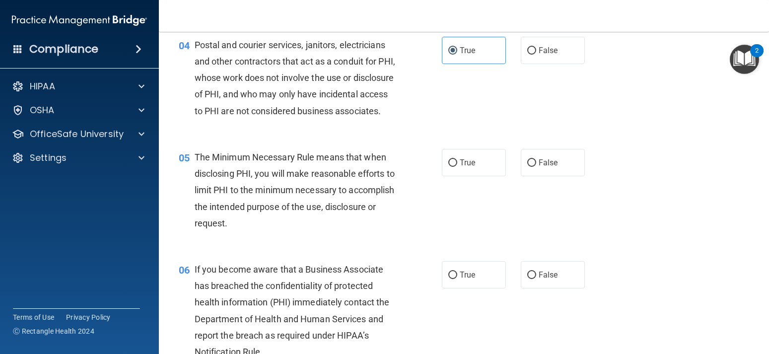
scroll to position [357, 0]
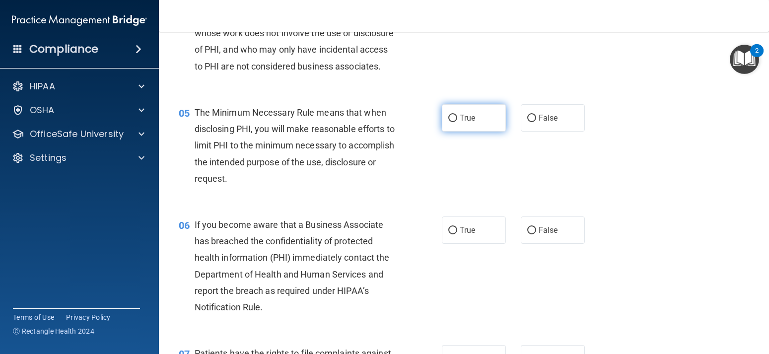
click at [460, 132] on label "True" at bounding box center [474, 117] width 64 height 27
click at [457, 122] on input "True" at bounding box center [452, 118] width 9 height 7
radio input "true"
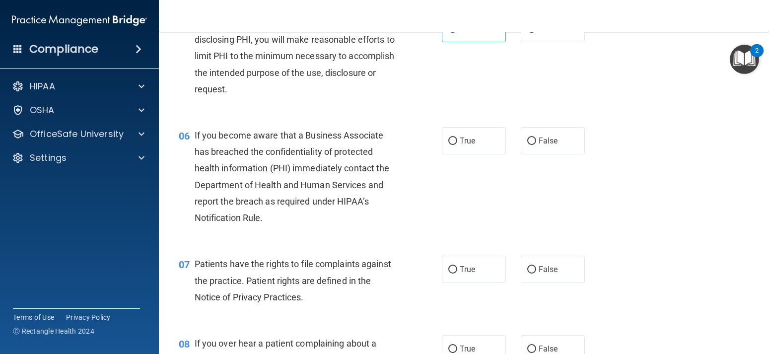
scroll to position [491, 0]
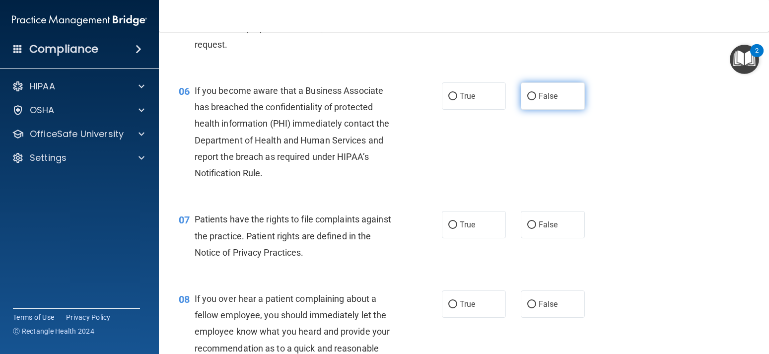
click at [534, 108] on label "False" at bounding box center [553, 95] width 64 height 27
click at [534, 100] on input "False" at bounding box center [531, 96] width 9 height 7
radio input "true"
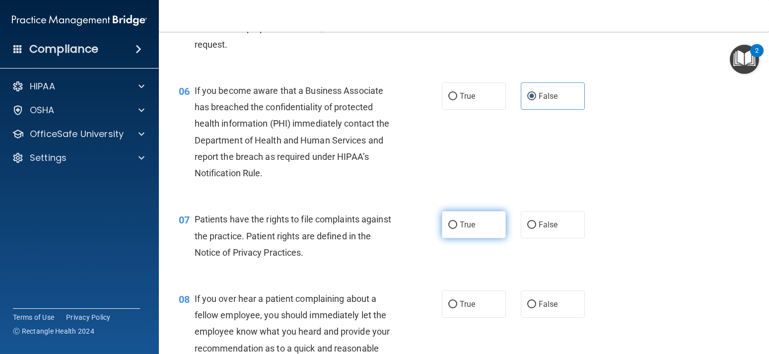
click at [466, 229] on span "True" at bounding box center [467, 224] width 15 height 9
click at [457, 229] on input "True" at bounding box center [452, 224] width 9 height 7
radio input "true"
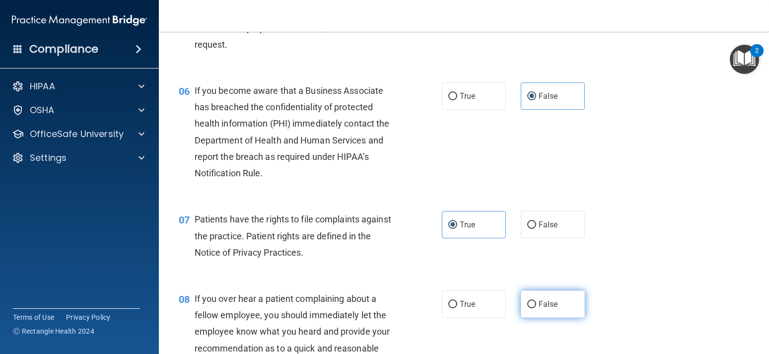
click at [540, 309] on span "False" at bounding box center [548, 303] width 19 height 9
click at [536, 308] on input "False" at bounding box center [531, 304] width 9 height 7
radio input "true"
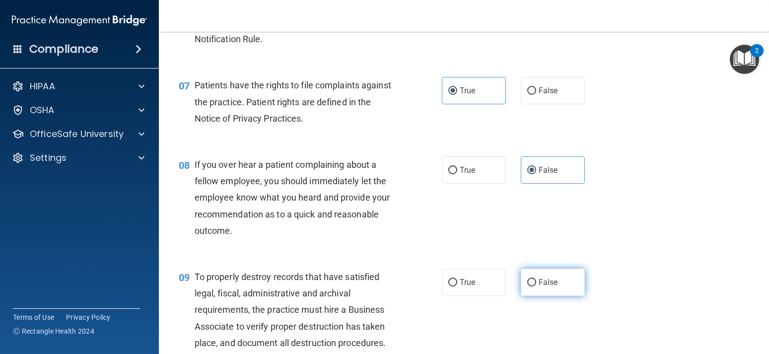
click at [546, 289] on label "False" at bounding box center [553, 282] width 64 height 27
click at [536, 286] on input "False" at bounding box center [531, 282] width 9 height 7
radio input "true"
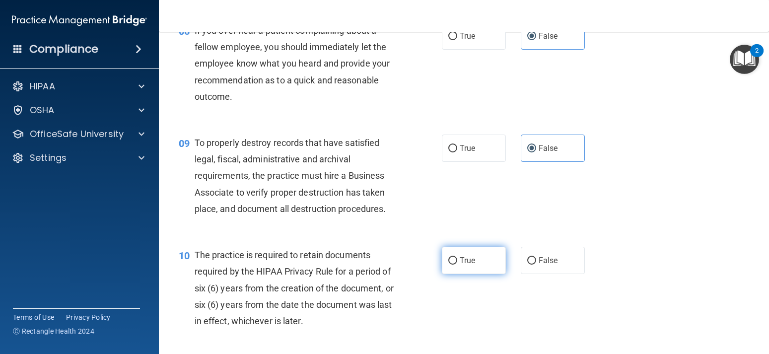
click at [480, 274] on label "True" at bounding box center [474, 260] width 64 height 27
click at [457, 265] on input "True" at bounding box center [452, 260] width 9 height 7
radio input "true"
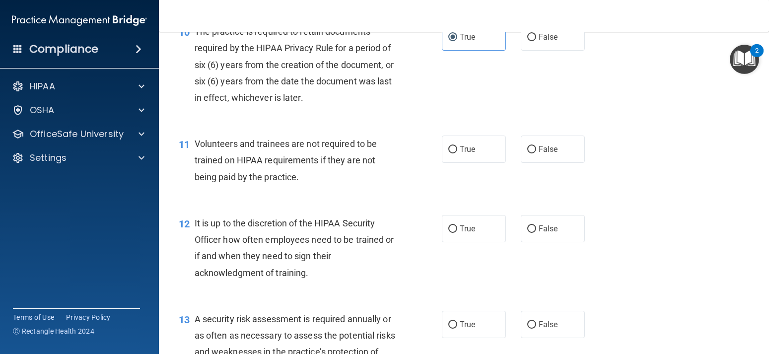
scroll to position [1072, 0]
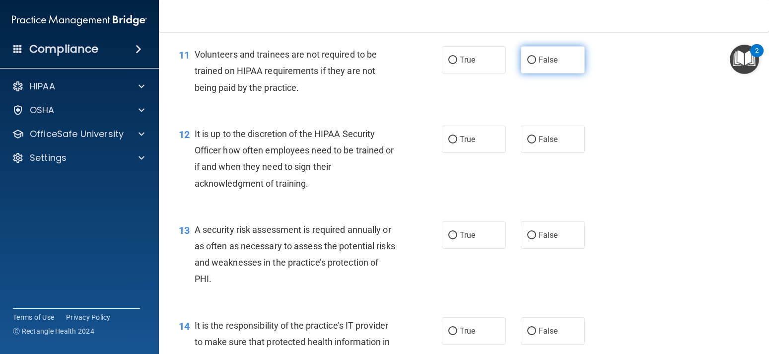
click at [544, 73] on label "False" at bounding box center [553, 59] width 64 height 27
click at [536, 64] on input "False" at bounding box center [531, 60] width 9 height 7
radio input "true"
click at [544, 148] on label "False" at bounding box center [553, 139] width 64 height 27
click at [536, 143] on input "False" at bounding box center [531, 139] width 9 height 7
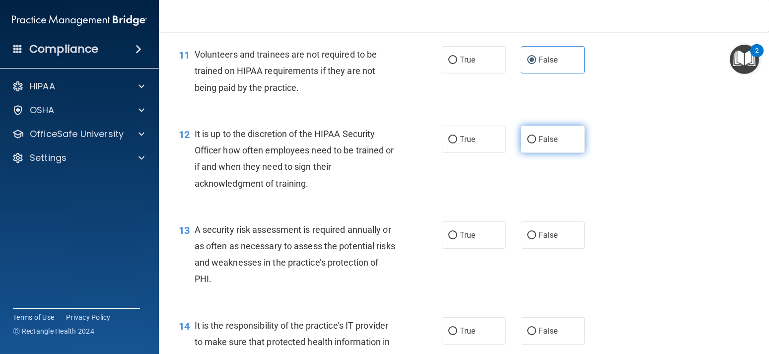
radio input "true"
click at [463, 245] on label "True" at bounding box center [474, 234] width 64 height 27
click at [457, 239] on input "True" at bounding box center [452, 235] width 9 height 7
radio input "true"
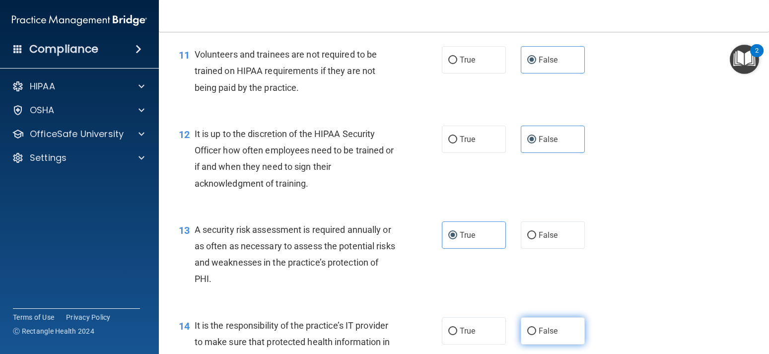
click at [537, 338] on label "False" at bounding box center [553, 330] width 64 height 27
click at [536, 335] on input "False" at bounding box center [531, 331] width 9 height 7
radio input "true"
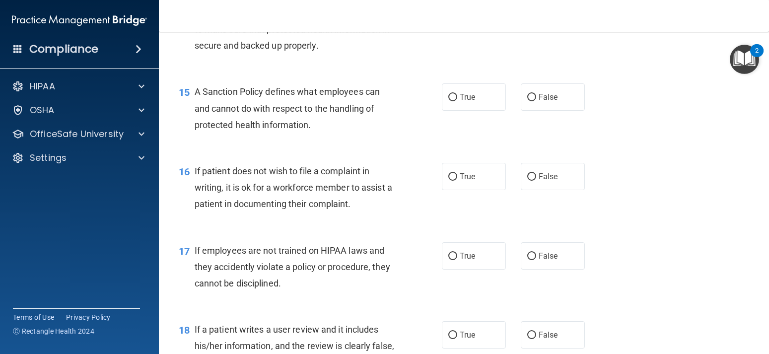
scroll to position [1429, 0]
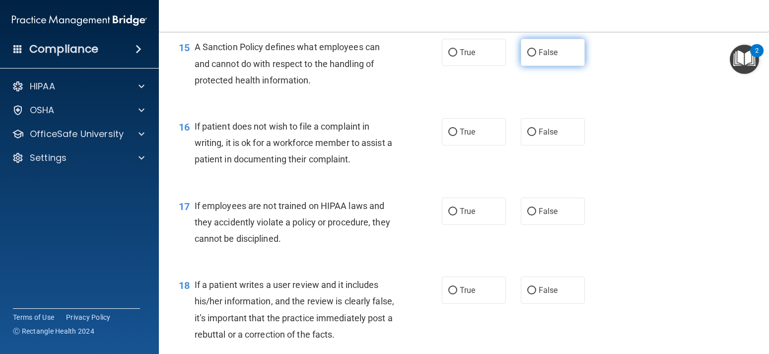
click at [552, 65] on label "False" at bounding box center [553, 52] width 64 height 27
click at [536, 57] on input "False" at bounding box center [531, 52] width 9 height 7
radio input "true"
click at [444, 145] on label "True" at bounding box center [474, 131] width 64 height 27
click at [448, 136] on input "True" at bounding box center [452, 132] width 9 height 7
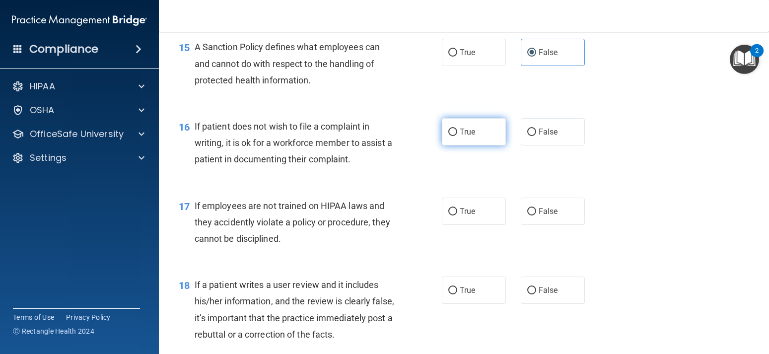
radio input "true"
click at [548, 223] on label "False" at bounding box center [553, 211] width 64 height 27
click at [536, 215] on input "False" at bounding box center [531, 211] width 9 height 7
radio input "true"
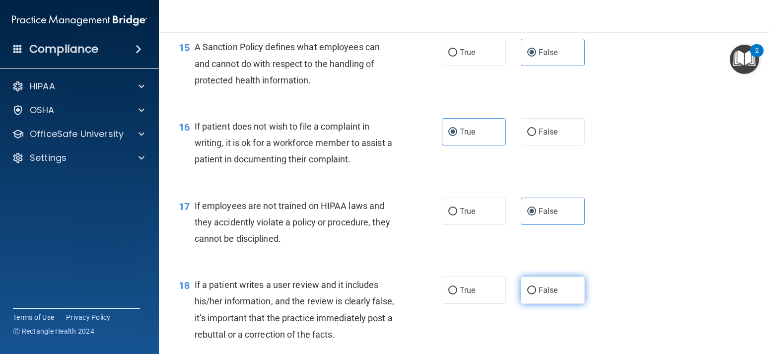
click at [537, 299] on label "False" at bounding box center [553, 289] width 64 height 27
click at [536, 294] on input "False" at bounding box center [531, 290] width 9 height 7
radio input "true"
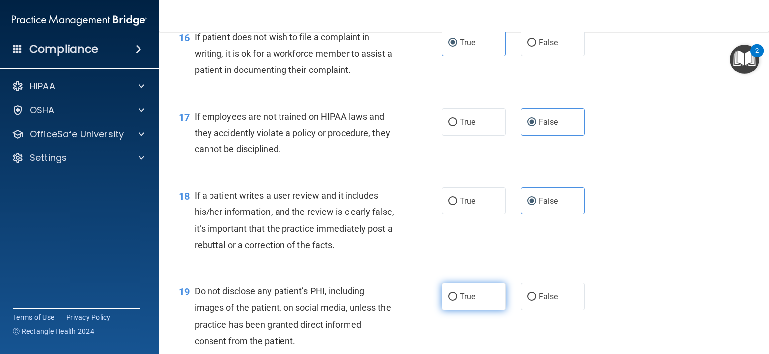
click at [481, 309] on label "True" at bounding box center [474, 296] width 64 height 27
click at [457, 301] on input "True" at bounding box center [452, 296] width 9 height 7
radio input "true"
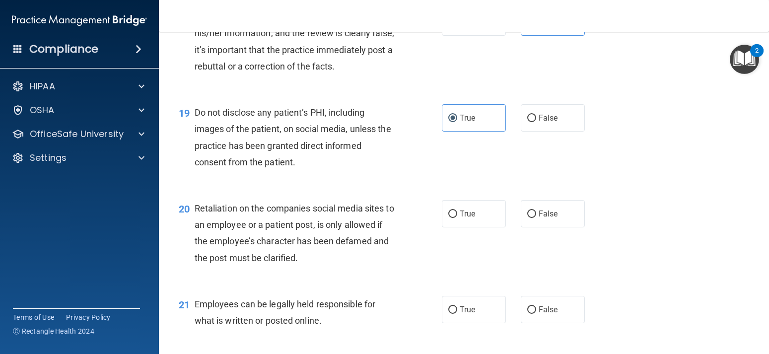
scroll to position [1787, 0]
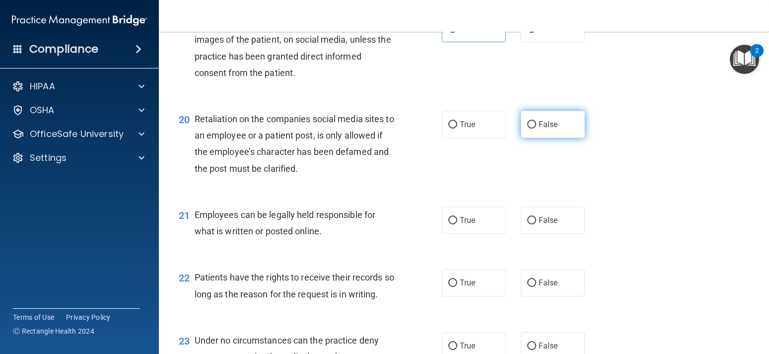
click at [531, 129] on input "False" at bounding box center [531, 124] width 9 height 7
radio input "true"
click at [448, 234] on label "True" at bounding box center [474, 219] width 64 height 27
click at [448, 224] on input "True" at bounding box center [452, 220] width 9 height 7
radio input "true"
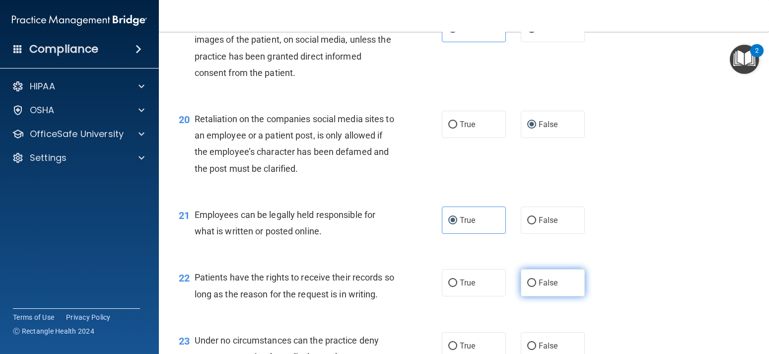
click at [542, 296] on label "False" at bounding box center [553, 282] width 64 height 27
click at [536, 287] on input "False" at bounding box center [531, 282] width 9 height 7
radio input "true"
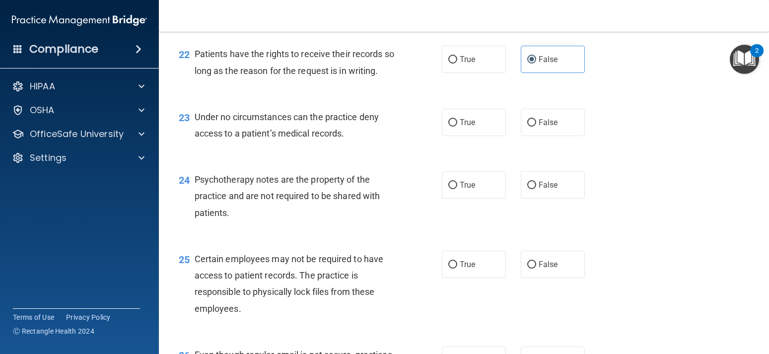
scroll to position [2055, 0]
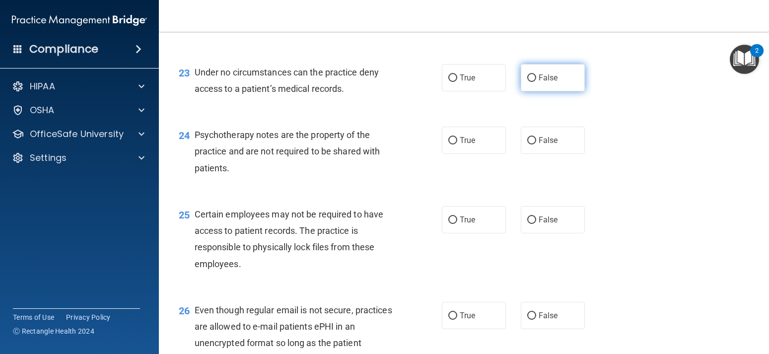
click at [533, 82] on input "False" at bounding box center [531, 77] width 9 height 7
radio input "true"
click at [455, 154] on label "True" at bounding box center [474, 140] width 64 height 27
click at [455, 144] on input "True" at bounding box center [452, 140] width 9 height 7
radio input "true"
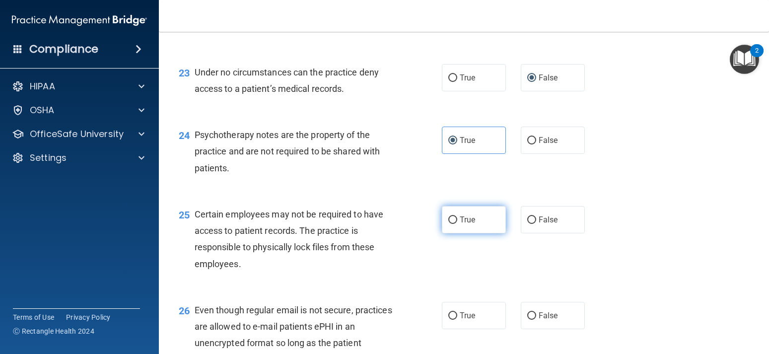
click at [452, 224] on input "True" at bounding box center [452, 219] width 9 height 7
radio input "true"
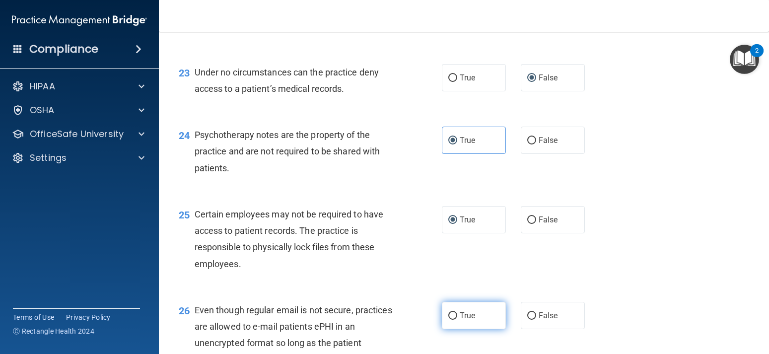
click at [455, 322] on label "True" at bounding box center [474, 315] width 64 height 27
click at [455, 320] on input "True" at bounding box center [452, 315] width 9 height 7
radio input "true"
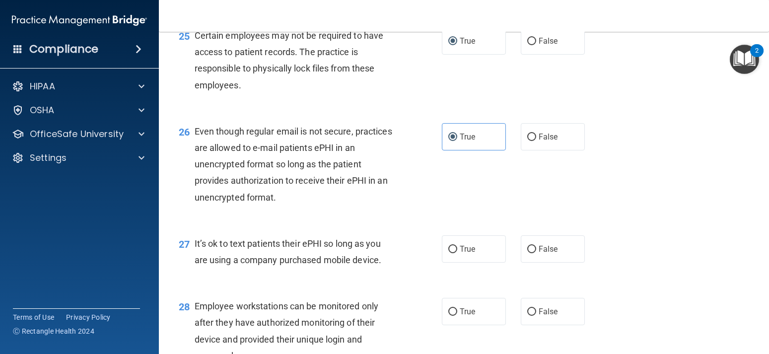
scroll to position [2323, 0]
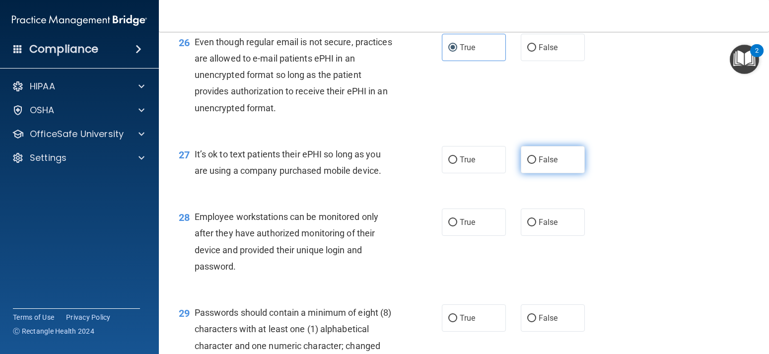
click at [550, 173] on label "False" at bounding box center [553, 159] width 64 height 27
click at [536, 164] on input "False" at bounding box center [531, 159] width 9 height 7
radio input "true"
click at [533, 231] on label "False" at bounding box center [553, 221] width 64 height 27
click at [533, 226] on input "False" at bounding box center [531, 222] width 9 height 7
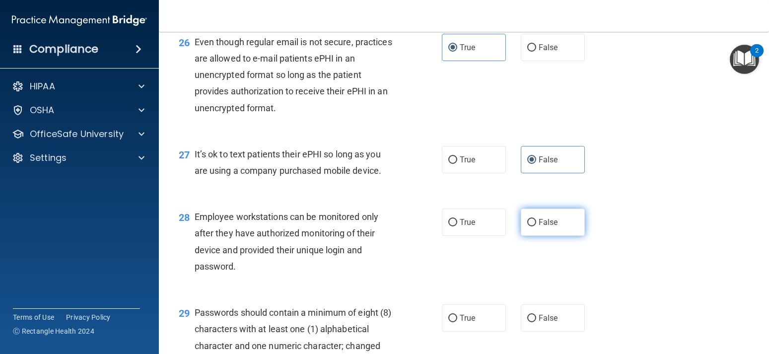
radio input "true"
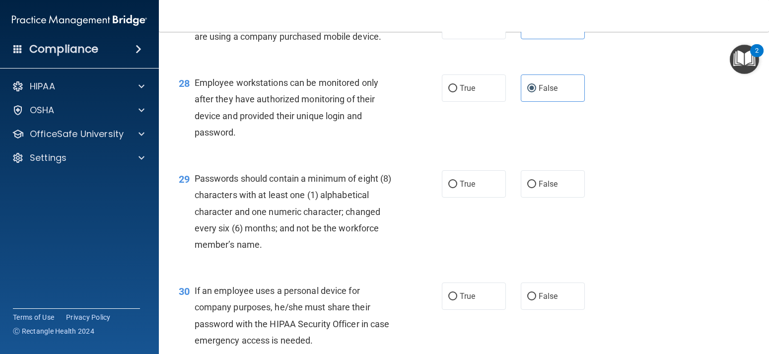
scroll to position [2502, 0]
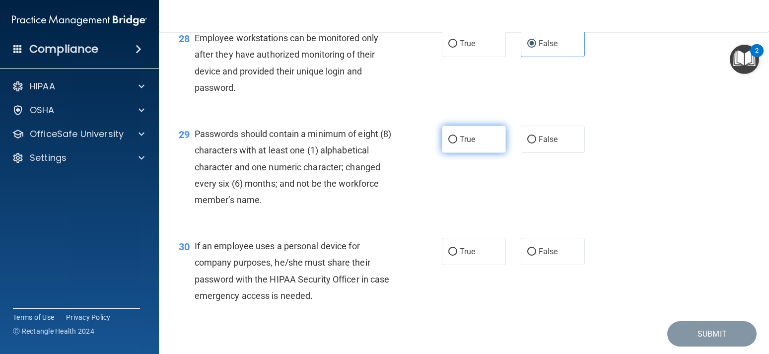
click at [479, 153] on label "True" at bounding box center [474, 139] width 64 height 27
click at [457, 143] on input "True" at bounding box center [452, 139] width 9 height 7
radio input "true"
click at [550, 256] on span "False" at bounding box center [548, 251] width 19 height 9
click at [536, 256] on input "False" at bounding box center [531, 251] width 9 height 7
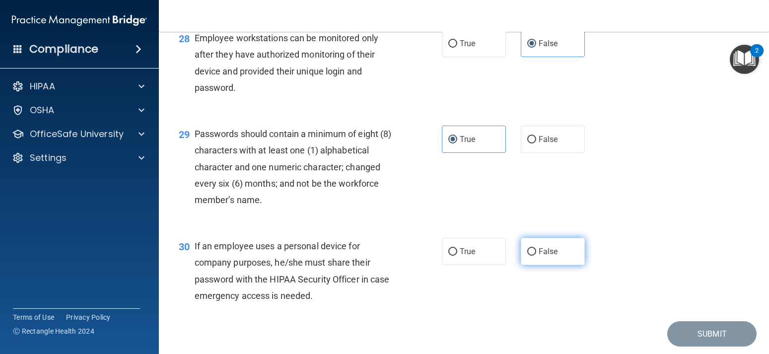
radio input "true"
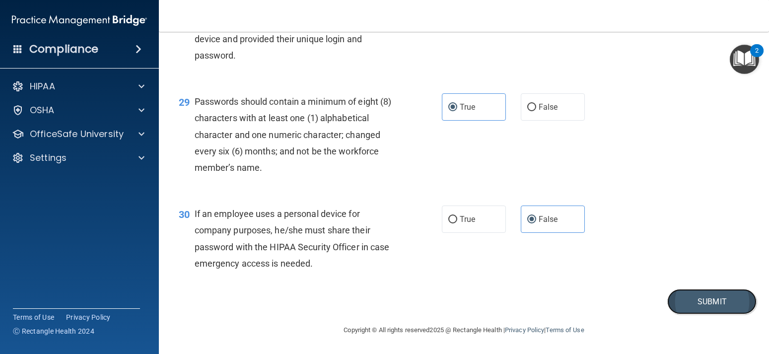
click at [690, 308] on button "Submit" at bounding box center [711, 301] width 89 height 25
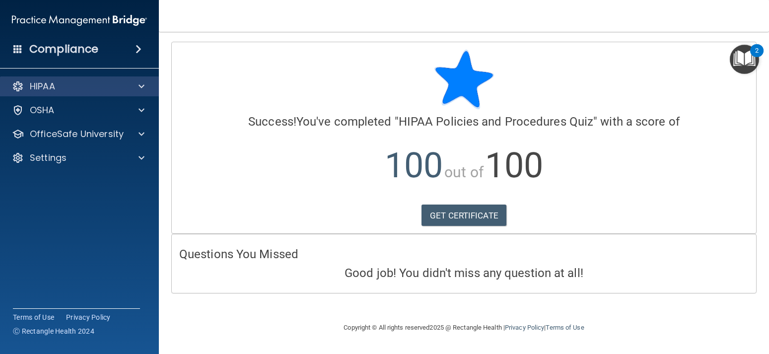
click at [128, 78] on div "HIPAA" at bounding box center [79, 86] width 159 height 20
click at [137, 86] on div at bounding box center [140, 86] width 25 height 12
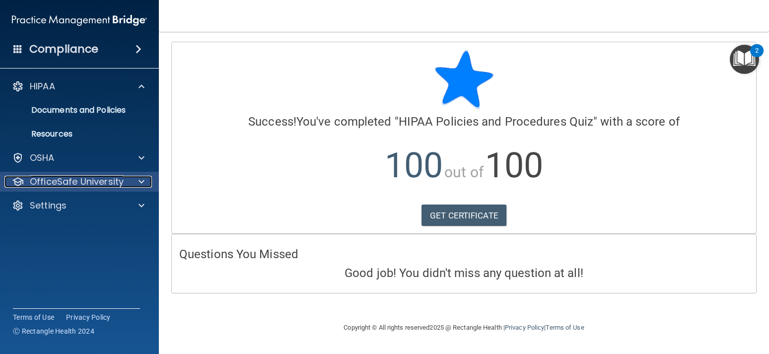
click at [142, 181] on span at bounding box center [141, 182] width 6 height 12
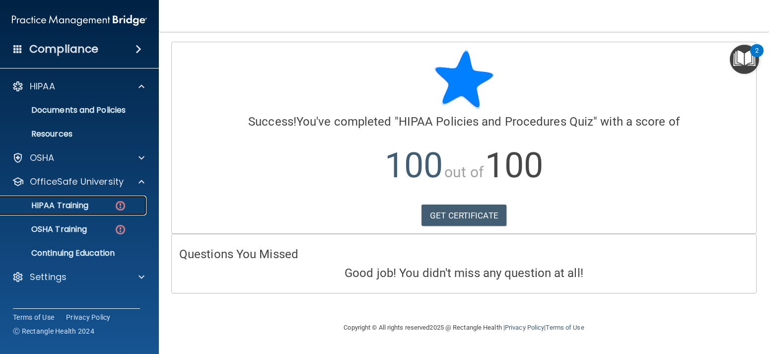
click at [88, 201] on p "HIPAA Training" at bounding box center [47, 206] width 82 height 10
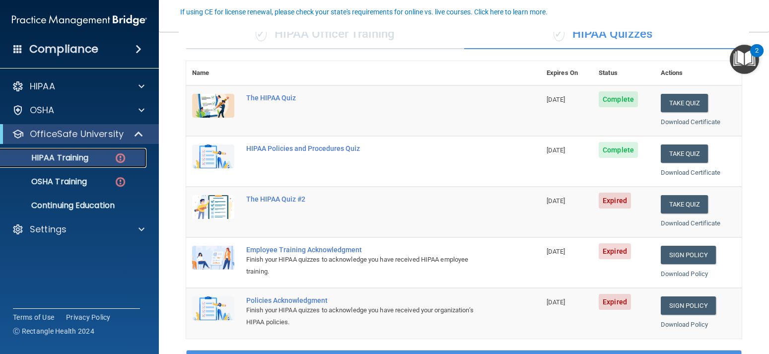
scroll to position [134, 0]
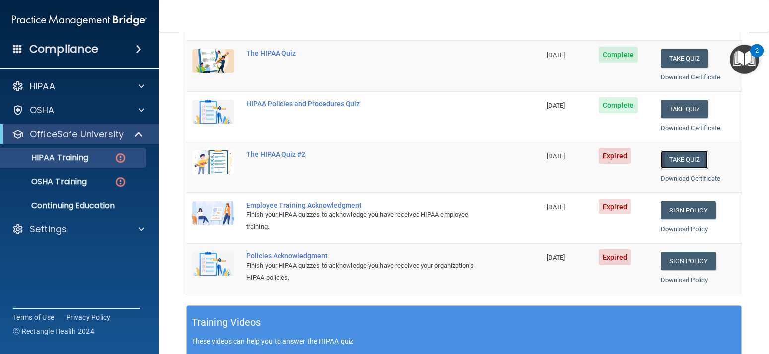
click at [679, 156] on button "Take Quiz" at bounding box center [685, 159] width 48 height 18
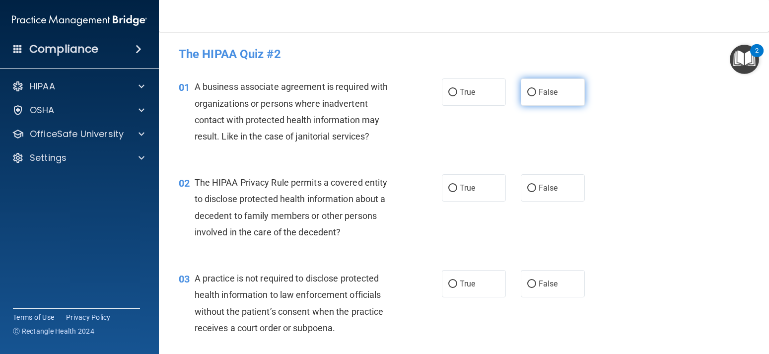
click at [531, 96] on input "False" at bounding box center [531, 92] width 9 height 7
radio input "true"
click at [488, 185] on label "True" at bounding box center [474, 187] width 64 height 27
click at [457, 185] on input "True" at bounding box center [452, 188] width 9 height 7
radio input "true"
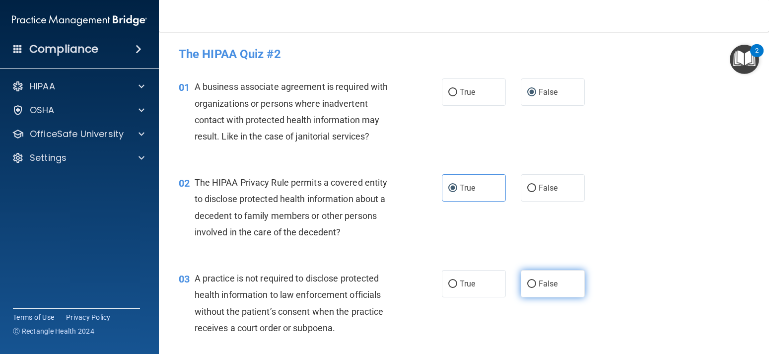
click at [544, 281] on span "False" at bounding box center [548, 283] width 19 height 9
click at [536, 281] on input "False" at bounding box center [531, 283] width 9 height 7
radio input "true"
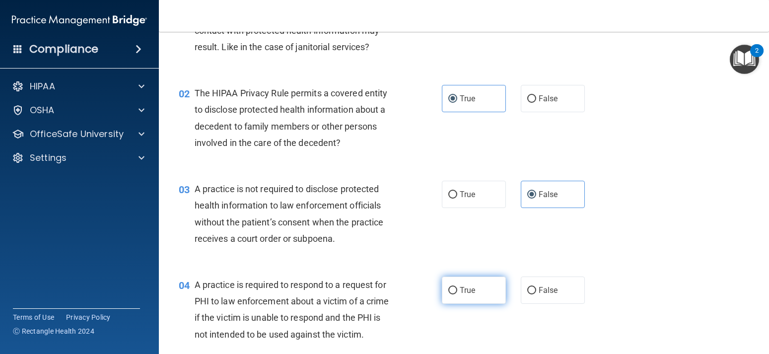
click at [480, 286] on label "True" at bounding box center [474, 289] width 64 height 27
click at [457, 287] on input "True" at bounding box center [452, 290] width 9 height 7
radio input "true"
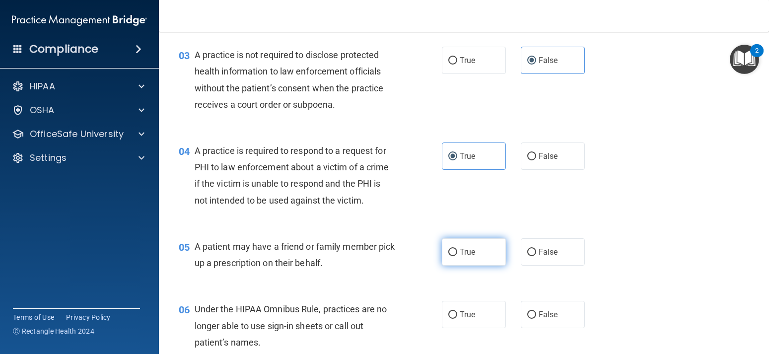
click at [483, 255] on label "True" at bounding box center [474, 251] width 64 height 27
click at [457, 255] on input "True" at bounding box center [452, 252] width 9 height 7
radio input "true"
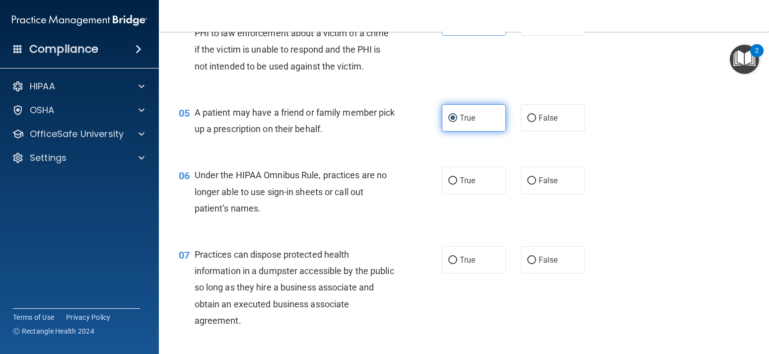
scroll to position [402, 0]
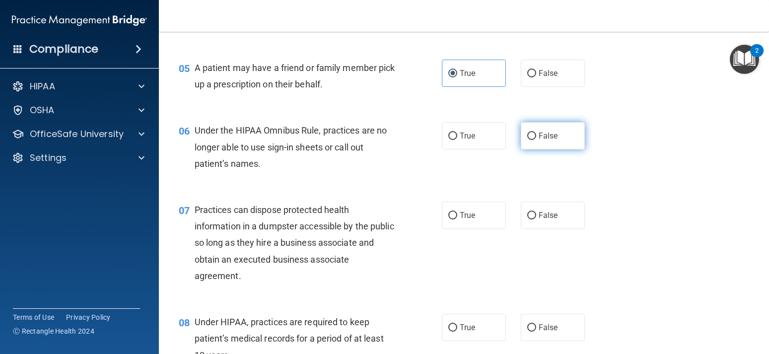
click at [557, 148] on label "False" at bounding box center [553, 135] width 64 height 27
click at [536, 140] on input "False" at bounding box center [531, 136] width 9 height 7
radio input "true"
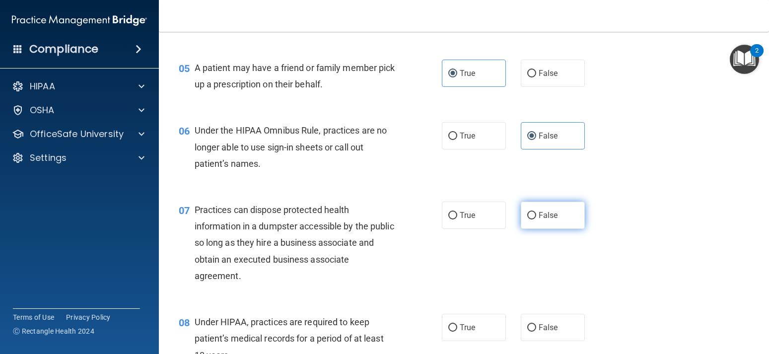
click at [549, 203] on label "False" at bounding box center [553, 215] width 64 height 27
click at [536, 212] on input "False" at bounding box center [531, 215] width 9 height 7
radio input "true"
click at [535, 321] on label "False" at bounding box center [553, 327] width 64 height 27
click at [535, 324] on input "False" at bounding box center [531, 327] width 9 height 7
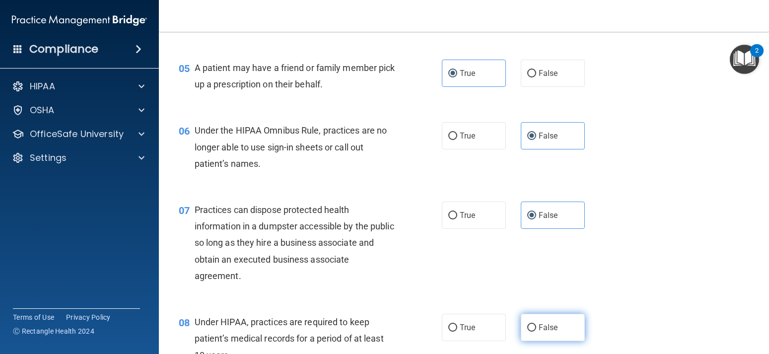
radio input "true"
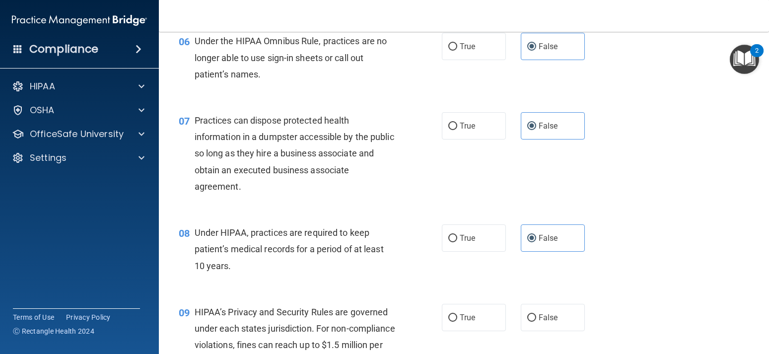
click at [538, 302] on div "09 HIPAA’s Privacy and Security Rules are governed under each states jurisdicti…" at bounding box center [463, 339] width 585 height 96
click at [536, 309] on label "False" at bounding box center [553, 317] width 64 height 27
click at [536, 314] on input "False" at bounding box center [531, 317] width 9 height 7
radio input "true"
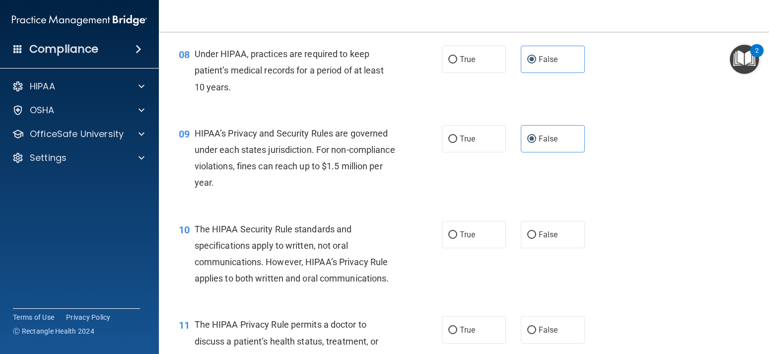
scroll to position [759, 0]
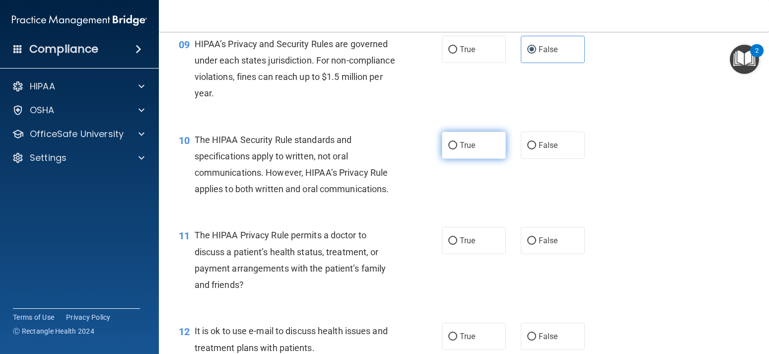
click at [491, 154] on label "True" at bounding box center [474, 145] width 64 height 27
click at [457, 149] on input "True" at bounding box center [452, 145] width 9 height 7
radio input "true"
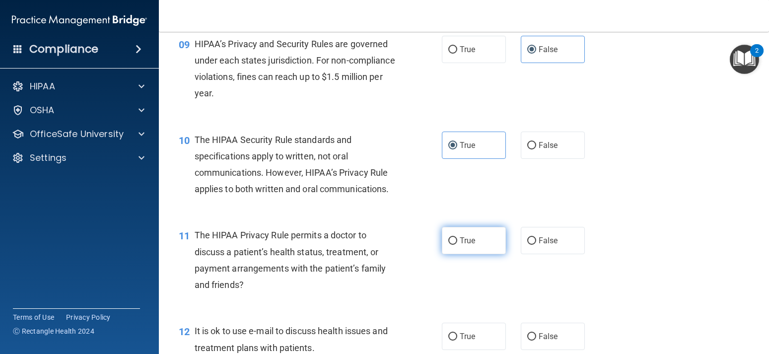
click at [476, 234] on label "True" at bounding box center [474, 240] width 64 height 27
click at [457, 237] on input "True" at bounding box center [452, 240] width 9 height 7
radio input "true"
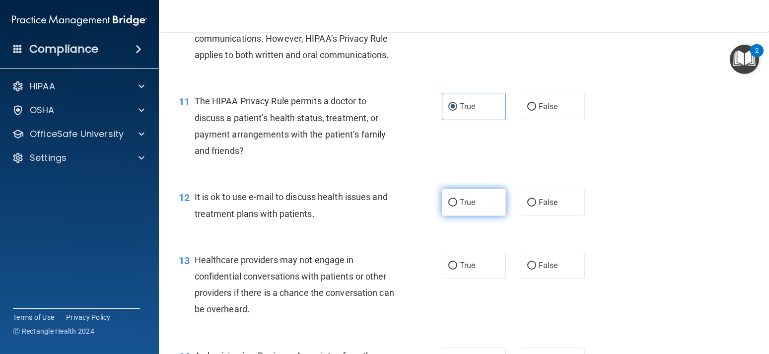
click at [476, 213] on label "True" at bounding box center [474, 202] width 64 height 27
click at [457, 206] on input "True" at bounding box center [452, 202] width 9 height 7
radio input "true"
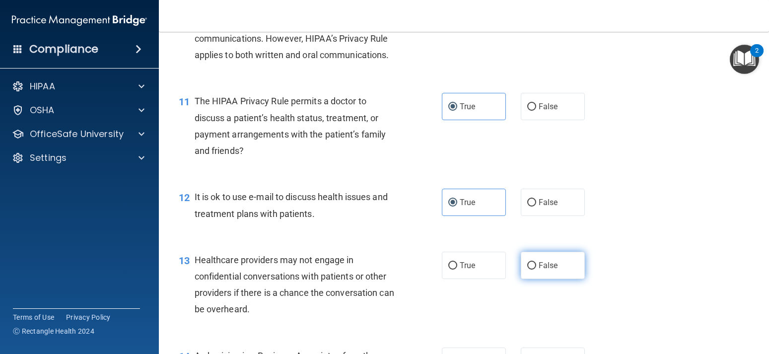
click at [549, 275] on label "False" at bounding box center [553, 265] width 64 height 27
click at [536, 270] on input "False" at bounding box center [531, 265] width 9 height 7
radio input "true"
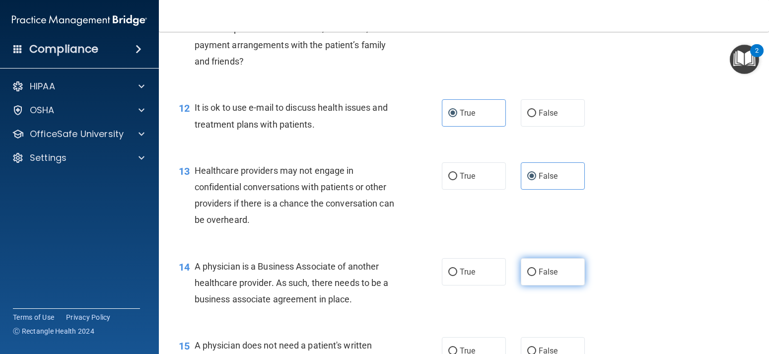
click at [549, 268] on span "False" at bounding box center [548, 271] width 19 height 9
click at [536, 269] on input "False" at bounding box center [531, 272] width 9 height 7
radio input "true"
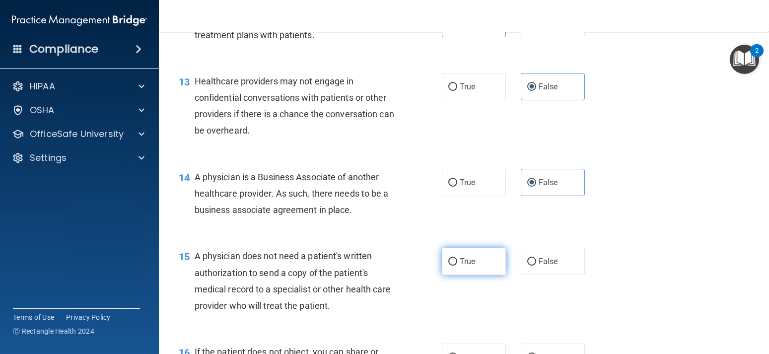
click at [472, 272] on label "True" at bounding box center [474, 261] width 64 height 27
click at [457, 266] on input "True" at bounding box center [452, 261] width 9 height 7
radio input "true"
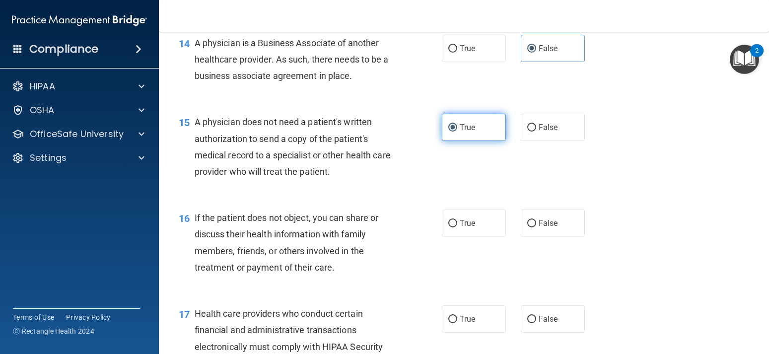
scroll to position [1295, 0]
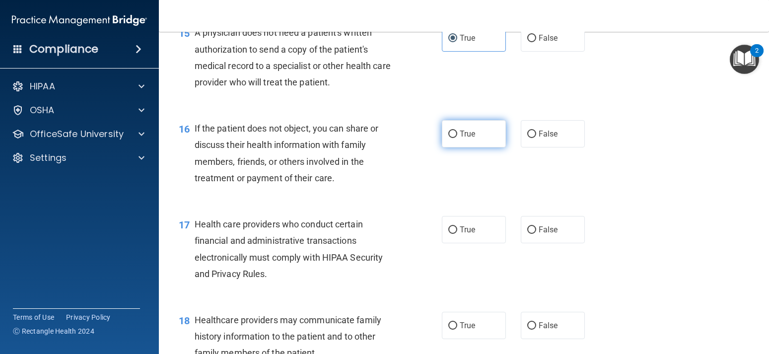
click at [476, 142] on label "True" at bounding box center [474, 133] width 64 height 27
click at [457, 138] on input "True" at bounding box center [452, 134] width 9 height 7
radio input "true"
click at [458, 223] on label "True" at bounding box center [474, 229] width 64 height 27
click at [457, 226] on input "True" at bounding box center [452, 229] width 9 height 7
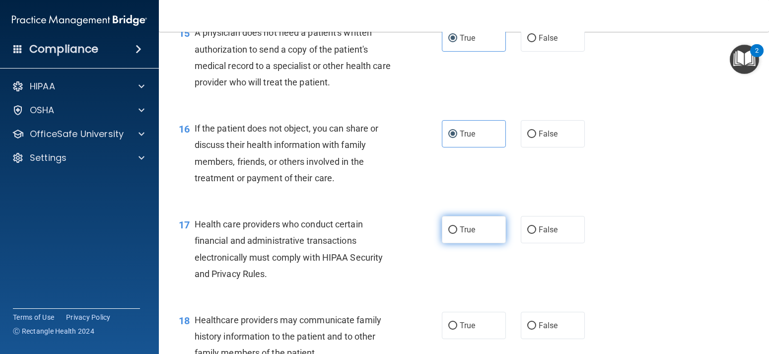
radio input "true"
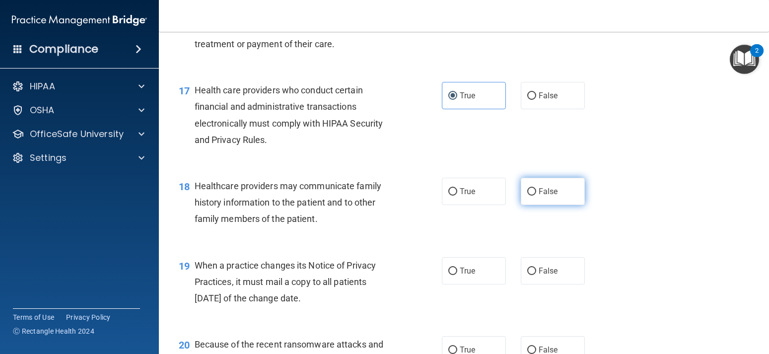
click at [540, 190] on span "False" at bounding box center [548, 191] width 19 height 9
click at [536, 190] on input "False" at bounding box center [531, 191] width 9 height 7
radio input "true"
click at [546, 277] on label "False" at bounding box center [553, 270] width 64 height 27
click at [536, 275] on input "False" at bounding box center [531, 271] width 9 height 7
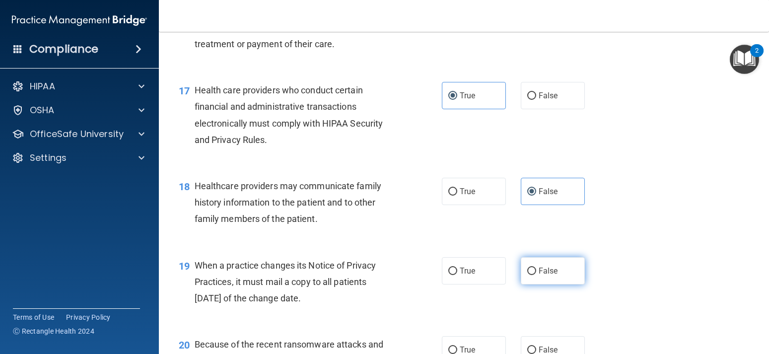
radio input "true"
click at [548, 345] on label "False" at bounding box center [553, 349] width 64 height 27
click at [536, 346] on input "False" at bounding box center [531, 349] width 9 height 7
radio input "true"
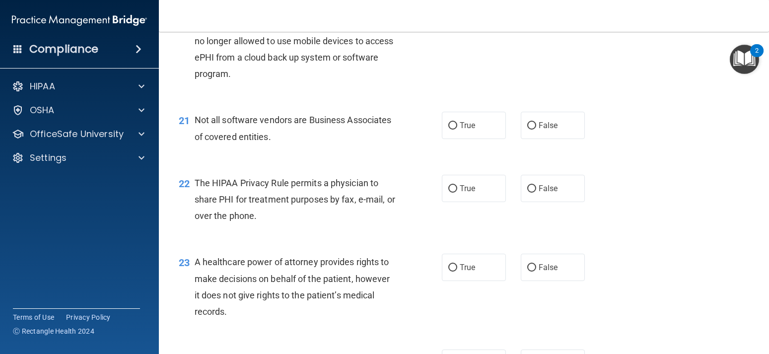
scroll to position [1811, 0]
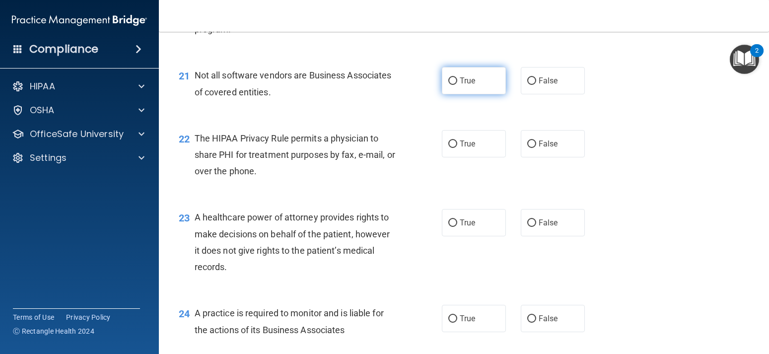
click at [485, 85] on label "True" at bounding box center [474, 80] width 64 height 27
click at [457, 85] on input "True" at bounding box center [452, 80] width 9 height 7
radio input "true"
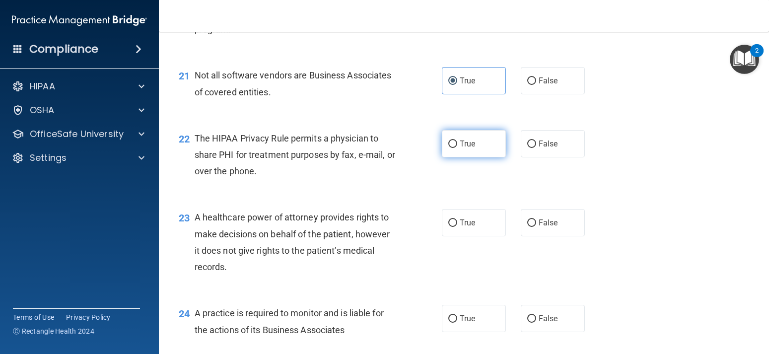
click at [453, 134] on label "True" at bounding box center [474, 143] width 64 height 27
click at [453, 140] on input "True" at bounding box center [452, 143] width 9 height 7
radio input "true"
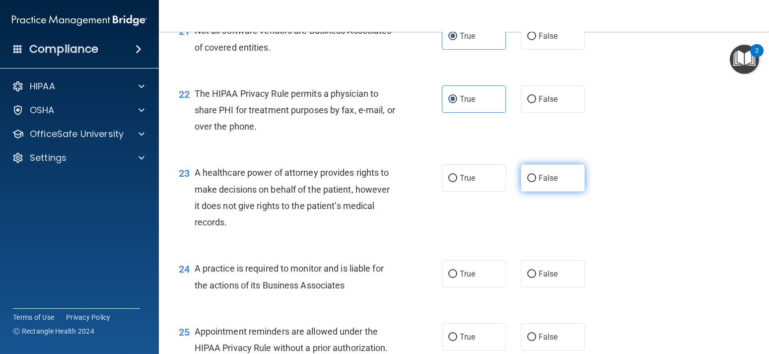
click at [544, 170] on label "False" at bounding box center [553, 177] width 64 height 27
click at [539, 260] on div "24 A practice is required to monitor and is liable for the actions of its Busin…" at bounding box center [463, 279] width 585 height 63
click at [548, 193] on div "23 A healthcare power of attorney provides rights to make decisions on behalf o…" at bounding box center [463, 200] width 585 height 96
click at [548, 186] on label "False" at bounding box center [553, 177] width 64 height 27
click at [536, 182] on input "False" at bounding box center [531, 178] width 9 height 7
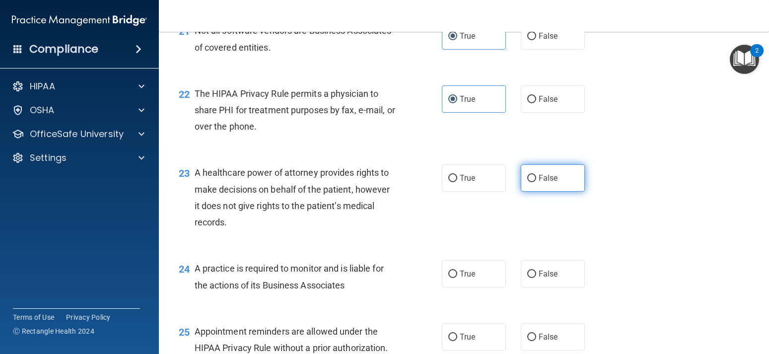
radio input "true"
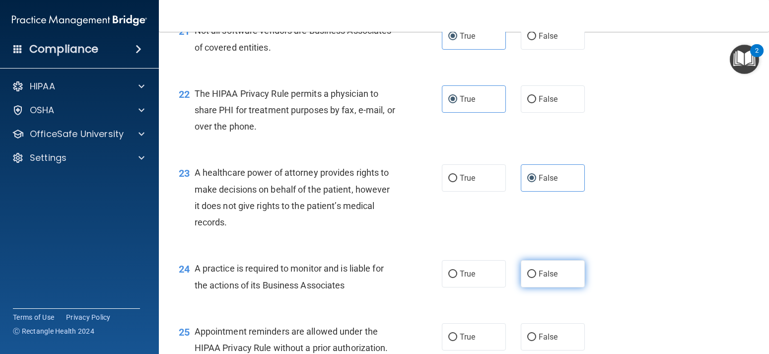
click at [549, 272] on span "False" at bounding box center [548, 273] width 19 height 9
click at [536, 272] on input "False" at bounding box center [531, 274] width 9 height 7
radio input "true"
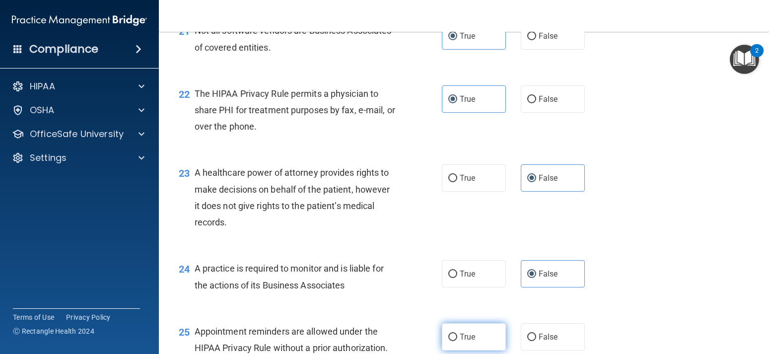
click at [451, 341] on label "True" at bounding box center [474, 336] width 64 height 27
click at [451, 341] on input "True" at bounding box center [452, 337] width 9 height 7
radio input "true"
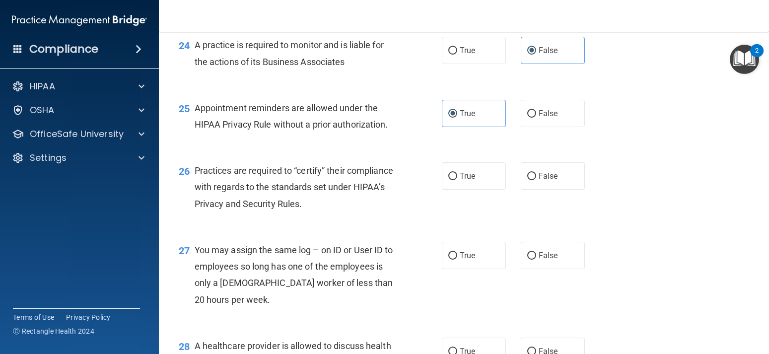
scroll to position [2123, 0]
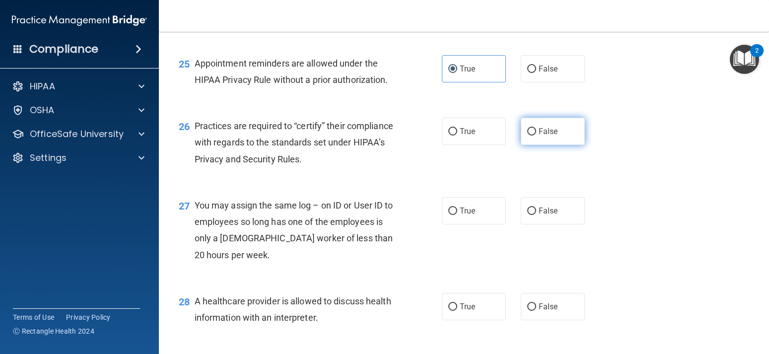
click at [532, 124] on label "False" at bounding box center [553, 131] width 64 height 27
click at [532, 128] on input "False" at bounding box center [531, 131] width 9 height 7
radio input "true"
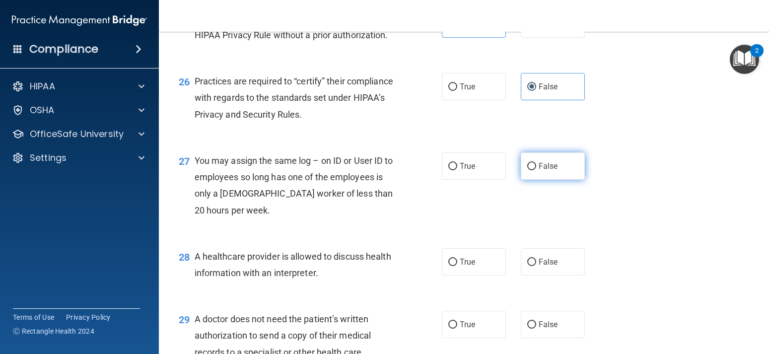
click at [551, 165] on span "False" at bounding box center [548, 165] width 19 height 9
click at [536, 165] on input "False" at bounding box center [531, 166] width 9 height 7
radio input "true"
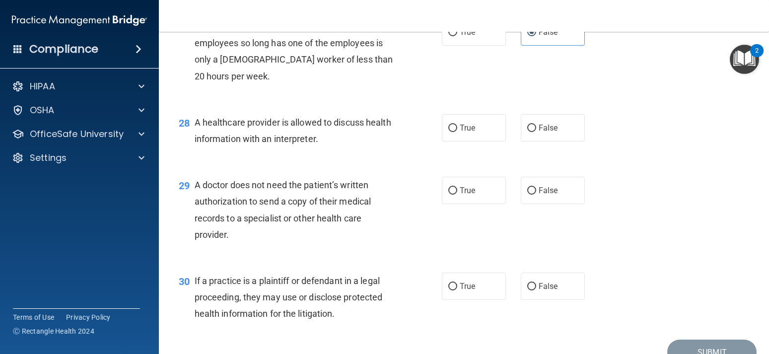
click at [473, 144] on div "28 A healthcare provider is allowed to discuss health information with an inter…" at bounding box center [463, 133] width 585 height 63
click at [474, 130] on span "True" at bounding box center [467, 127] width 15 height 9
click at [457, 130] on input "True" at bounding box center [452, 128] width 9 height 7
radio input "true"
click at [450, 181] on label "True" at bounding box center [474, 190] width 64 height 27
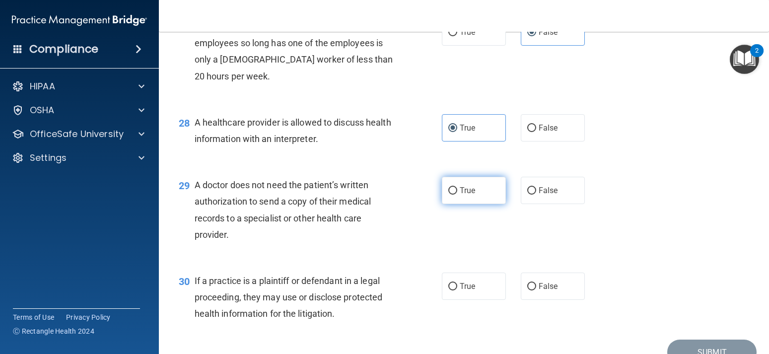
click at [450, 187] on input "True" at bounding box center [452, 190] width 9 height 7
radio input "true"
click at [457, 281] on label "True" at bounding box center [474, 285] width 64 height 27
click at [457, 283] on input "True" at bounding box center [452, 286] width 9 height 7
radio input "true"
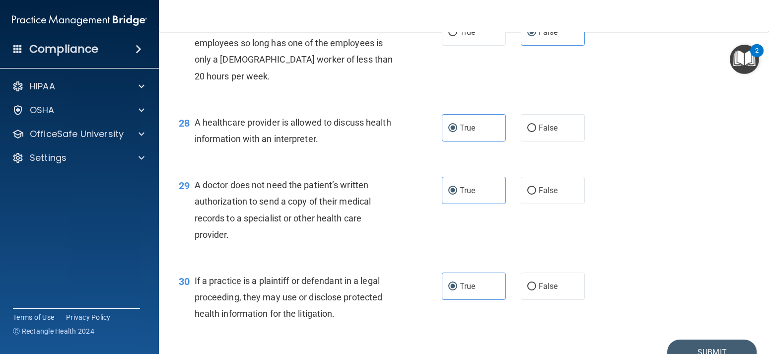
scroll to position [2353, 0]
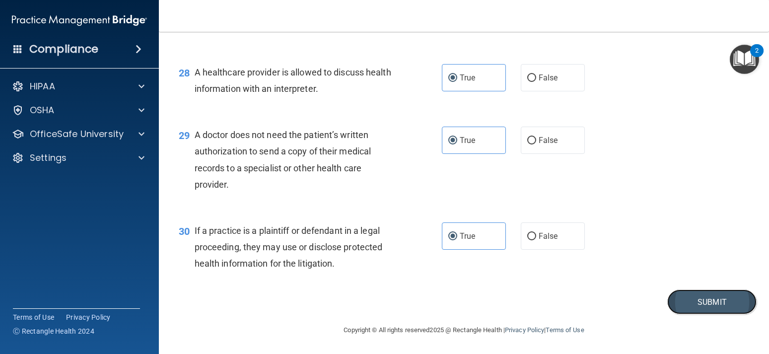
click at [695, 306] on button "Submit" at bounding box center [711, 301] width 89 height 25
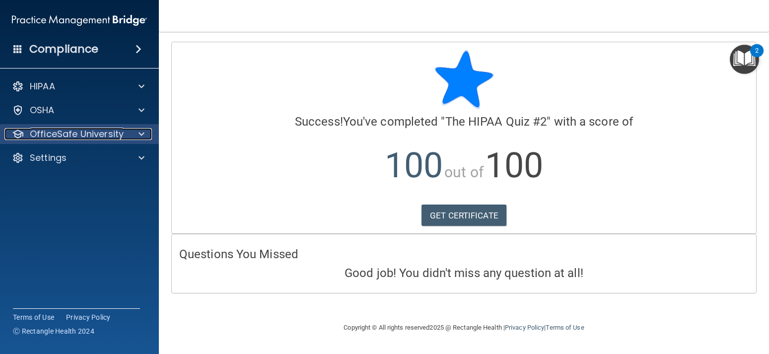
click at [114, 132] on p "OfficeSafe University" at bounding box center [77, 134] width 94 height 12
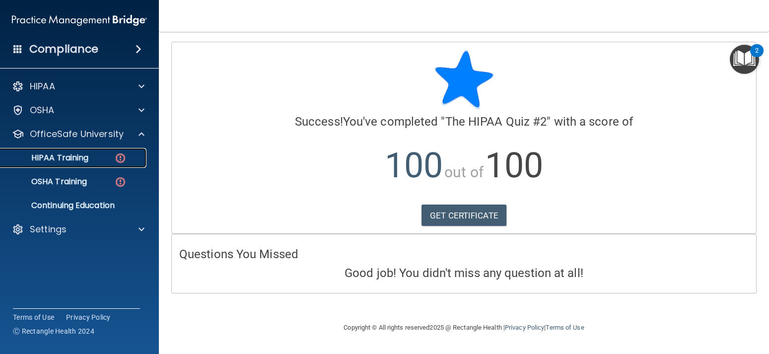
click at [91, 166] on link "HIPAA Training" at bounding box center [68, 158] width 156 height 20
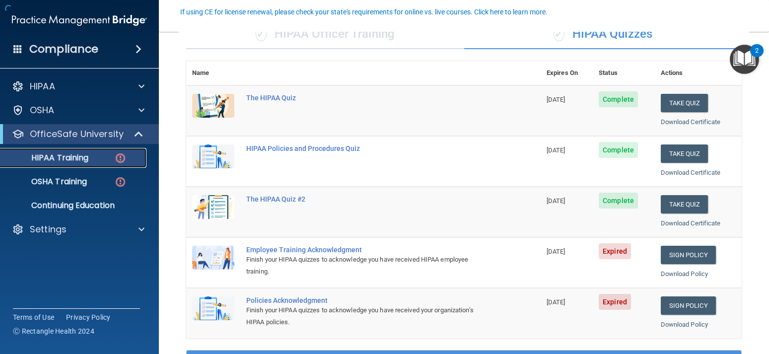
scroll to position [134, 0]
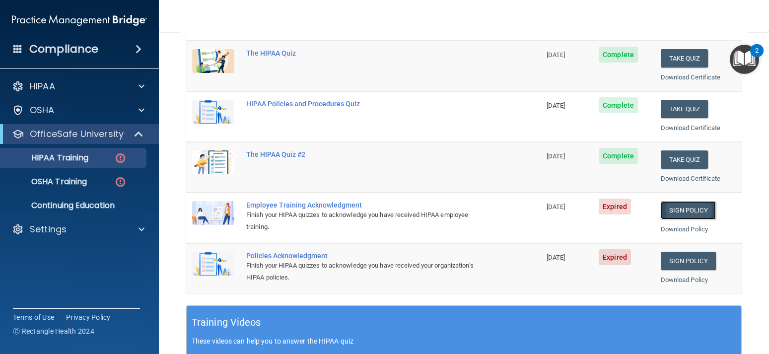
click at [682, 211] on link "Sign Policy" at bounding box center [688, 210] width 55 height 18
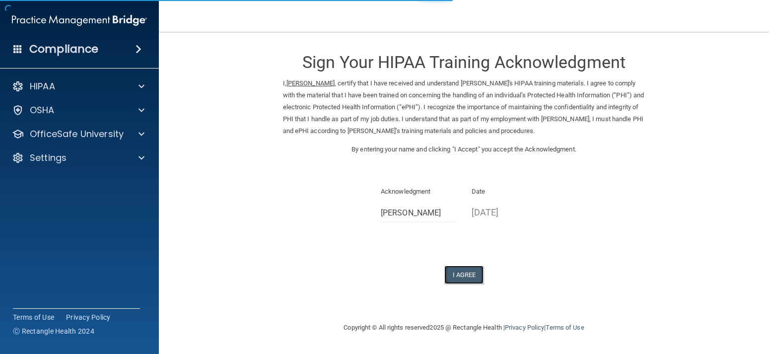
click at [461, 266] on button "I Agree" at bounding box center [464, 275] width 40 height 18
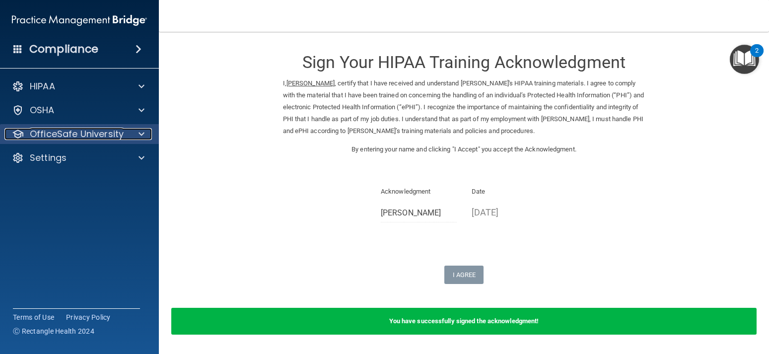
click at [79, 135] on p "OfficeSafe University" at bounding box center [77, 134] width 94 height 12
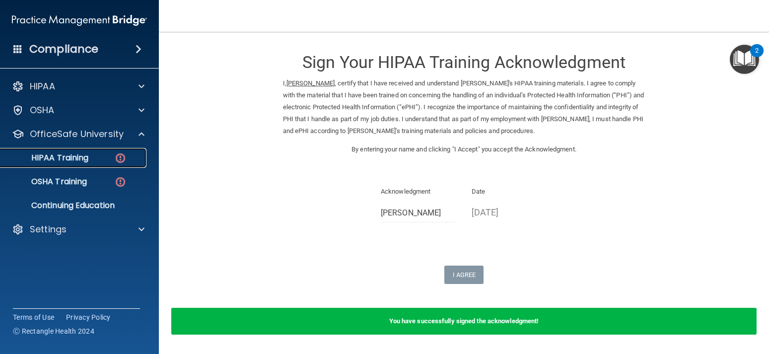
click at [88, 155] on p "HIPAA Training" at bounding box center [47, 158] width 82 height 10
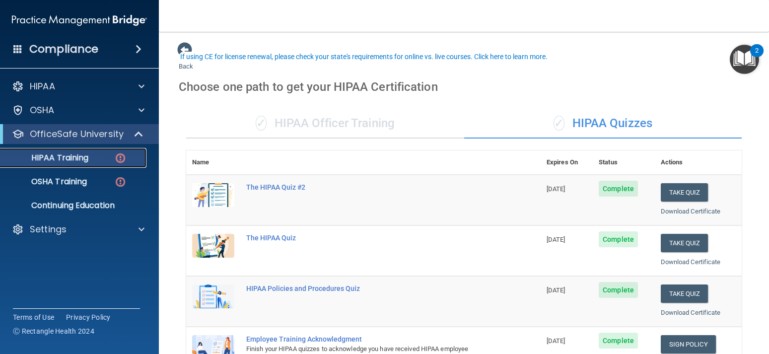
scroll to position [134, 0]
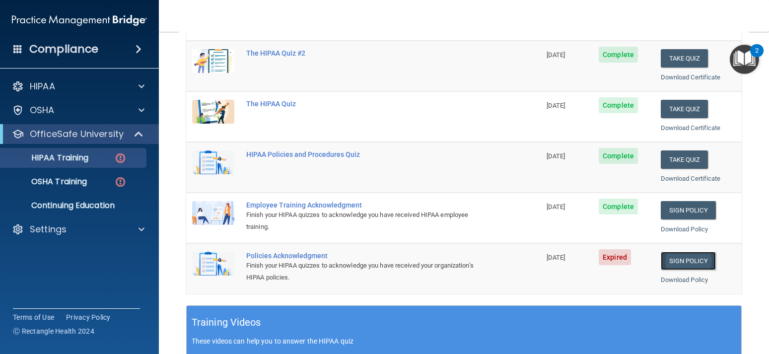
click at [677, 262] on link "Sign Policy" at bounding box center [688, 261] width 55 height 18
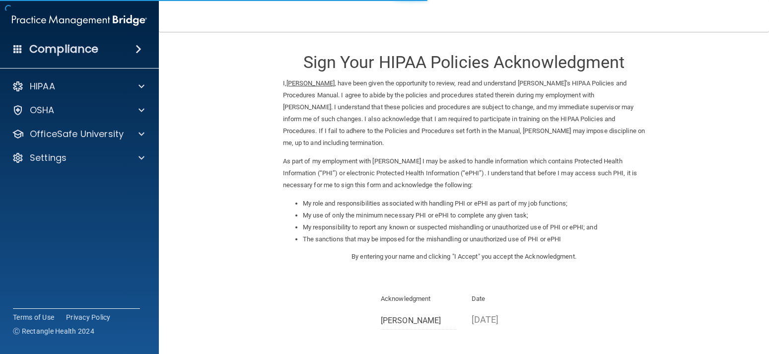
scroll to position [101, 0]
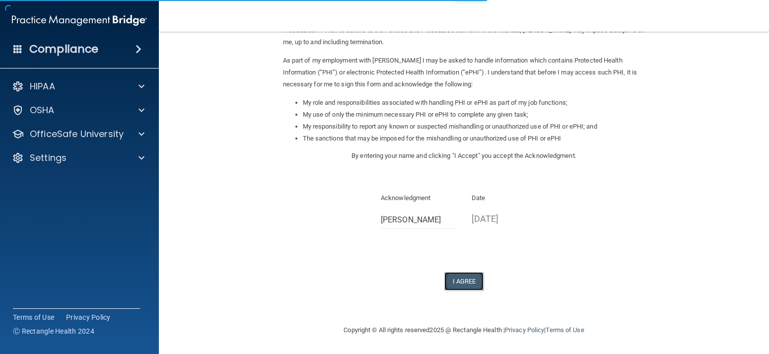
click at [472, 281] on button "I Agree" at bounding box center [464, 281] width 40 height 18
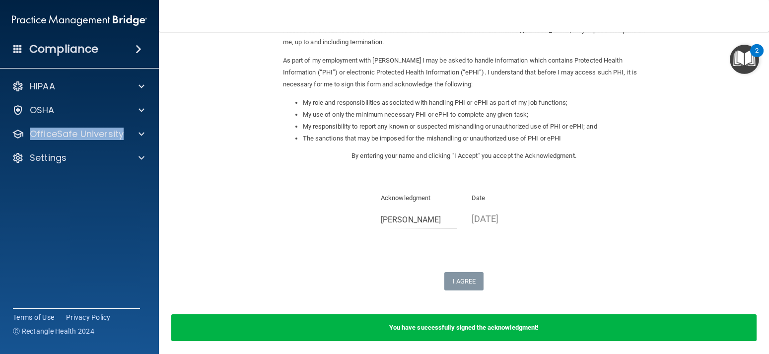
click at [43, 122] on div "HIPAA Documents and Policies Report an Incident Business Associates Emergency P…" at bounding box center [79, 123] width 159 height 103
click at [43, 126] on div "OfficeSafe University" at bounding box center [79, 134] width 159 height 20
click at [107, 143] on div "OfficeSafe University" at bounding box center [79, 134] width 159 height 20
click at [93, 139] on p "OfficeSafe University" at bounding box center [77, 134] width 94 height 12
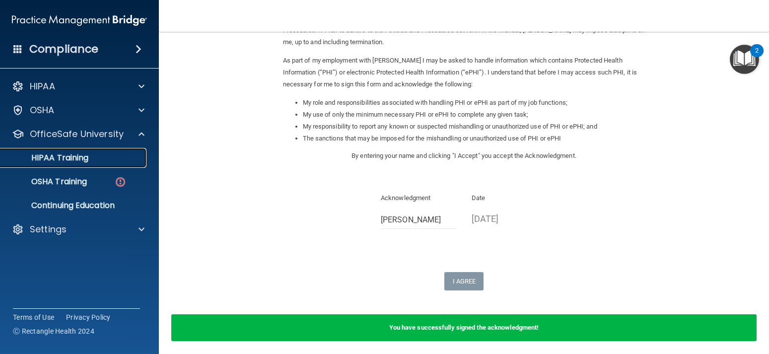
click at [76, 162] on p "HIPAA Training" at bounding box center [47, 158] width 82 height 10
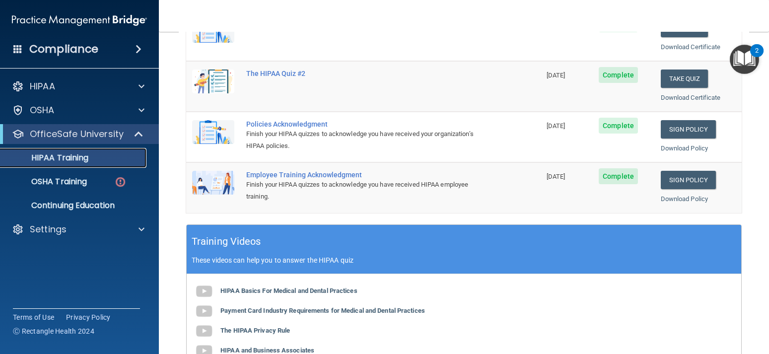
scroll to position [260, 0]
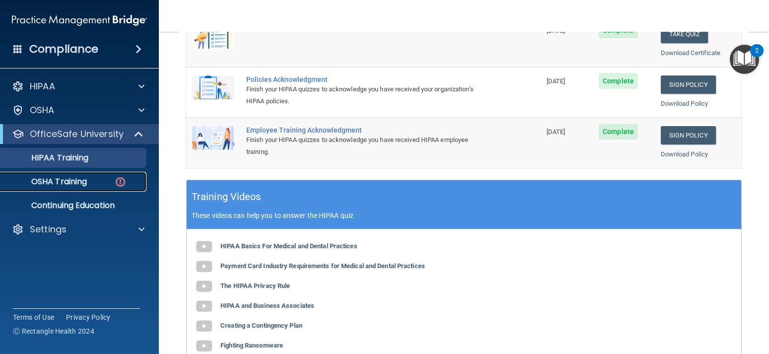
click at [55, 177] on p "OSHA Training" at bounding box center [46, 182] width 80 height 10
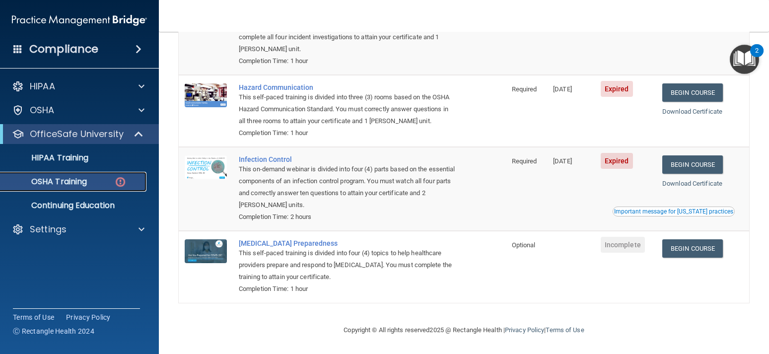
scroll to position [61, 0]
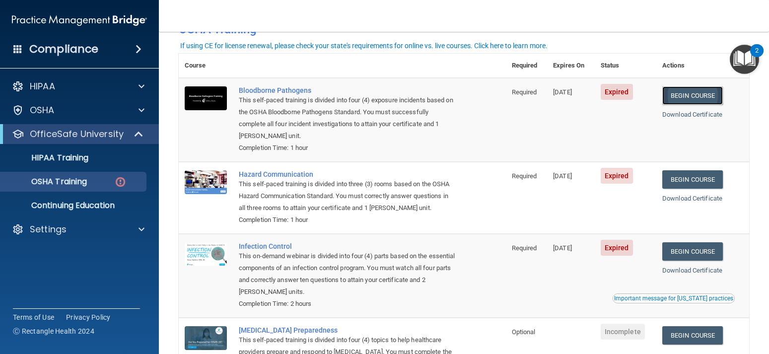
click at [697, 94] on link "Begin Course" at bounding box center [692, 95] width 61 height 18
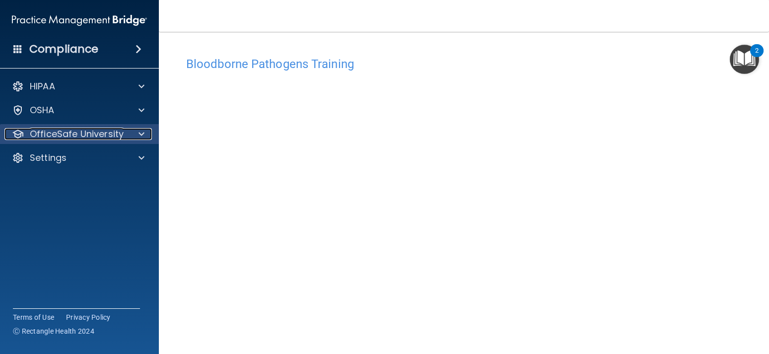
click at [78, 137] on p "OfficeSafe University" at bounding box center [77, 134] width 94 height 12
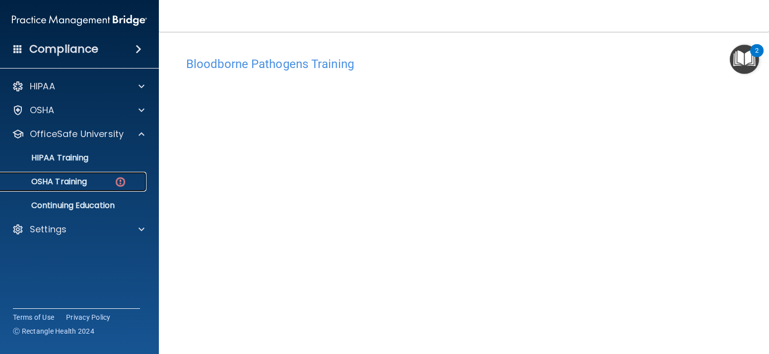
click at [73, 184] on p "OSHA Training" at bounding box center [46, 182] width 80 height 10
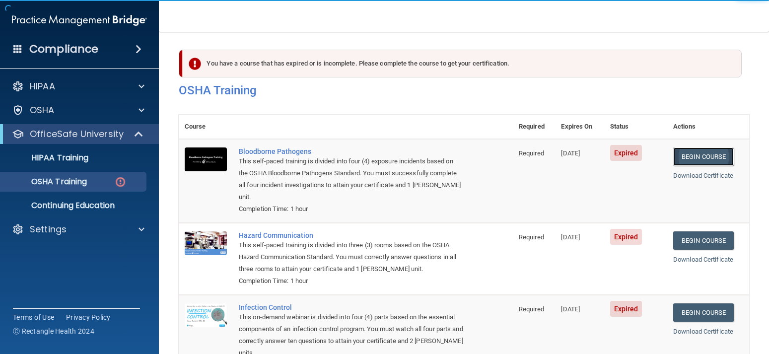
click at [688, 156] on link "Begin Course" at bounding box center [703, 156] width 61 height 18
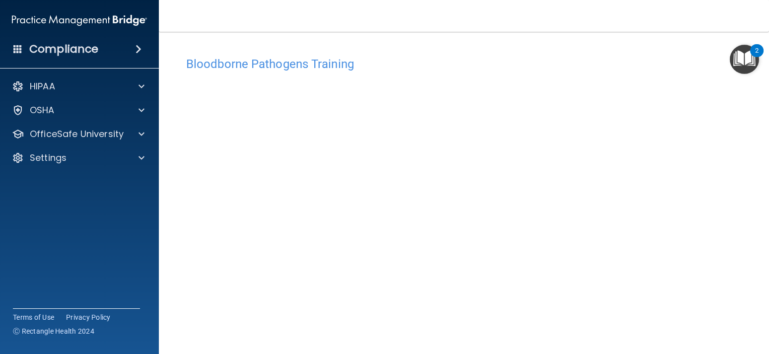
scroll to position [45, 0]
